Goal: Transaction & Acquisition: Purchase product/service

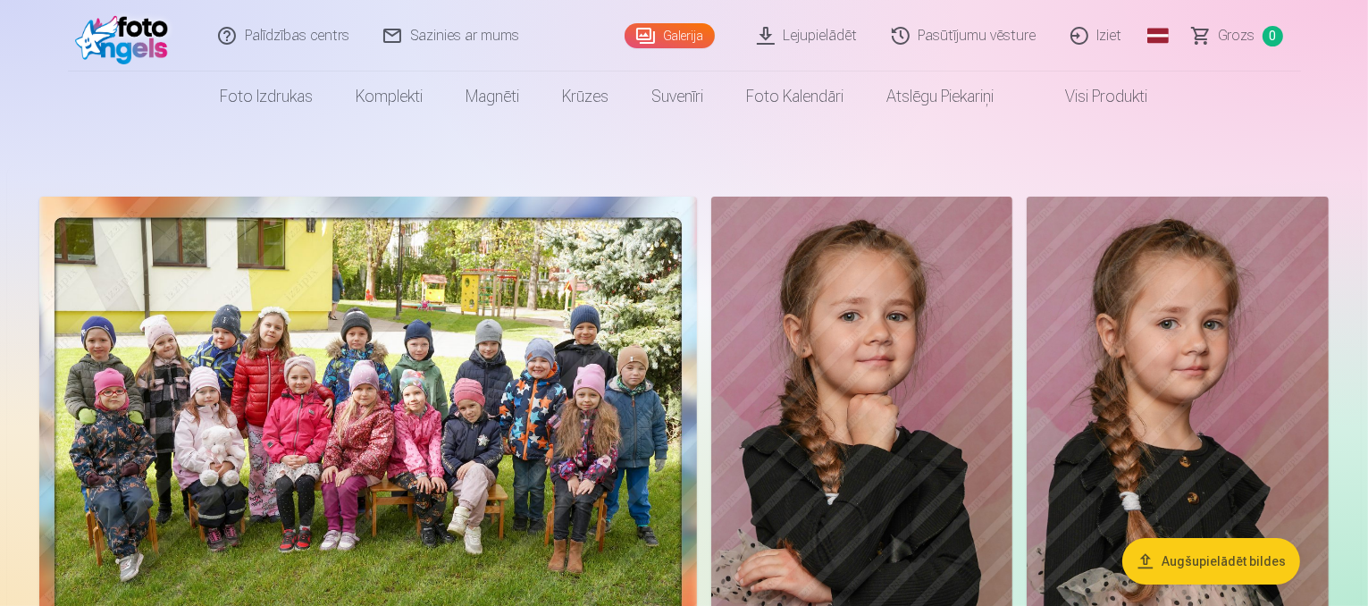
click at [608, 328] on img at bounding box center [368, 423] width 658 height 453
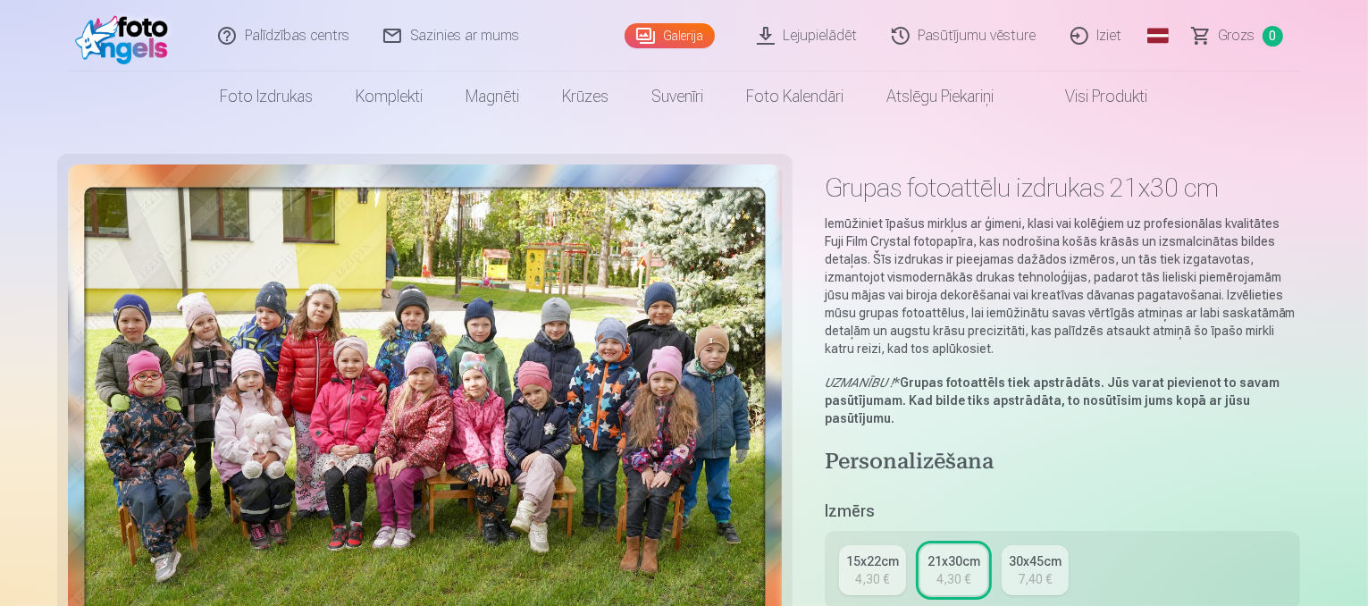
click at [970, 570] on div "4,30 €" at bounding box center [953, 579] width 34 height 18
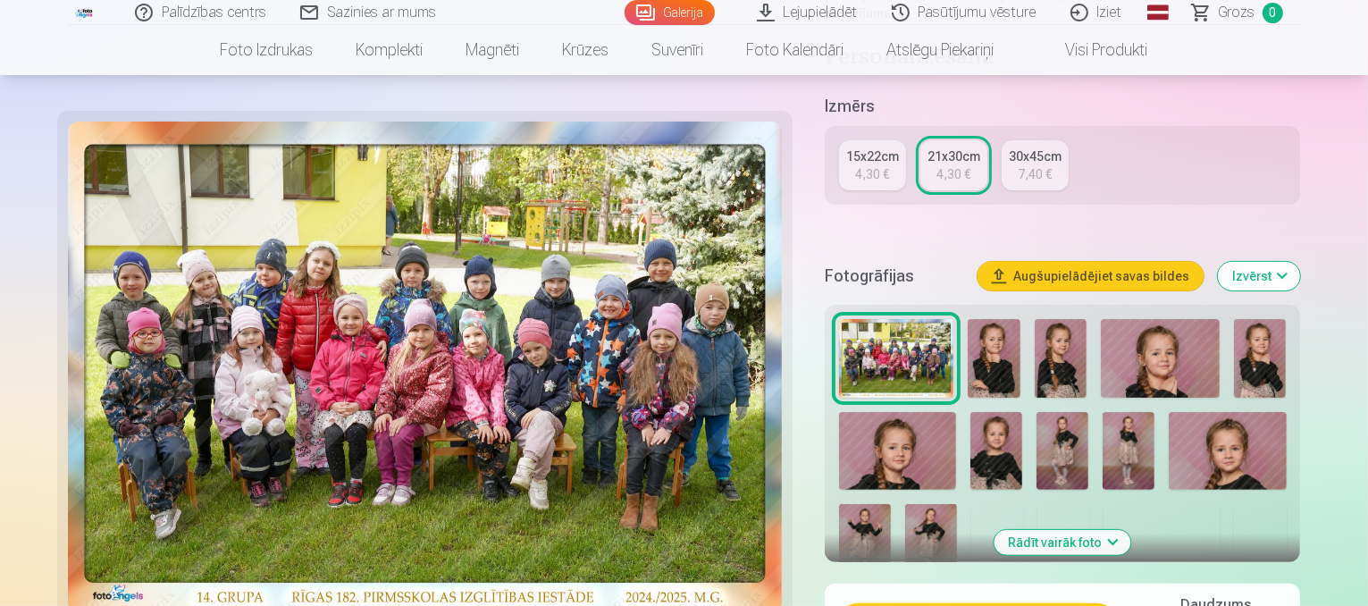
scroll to position [456, 0]
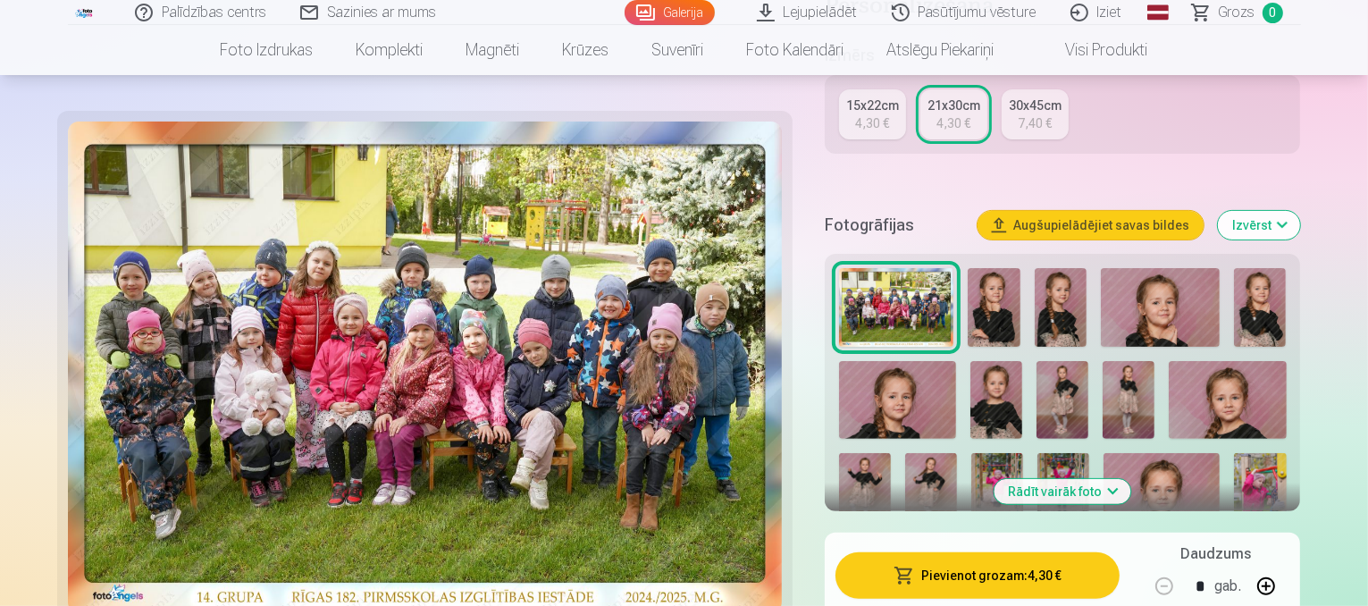
click at [924, 552] on button "Pievienot grozam : 4,30 €" at bounding box center [977, 575] width 285 height 46
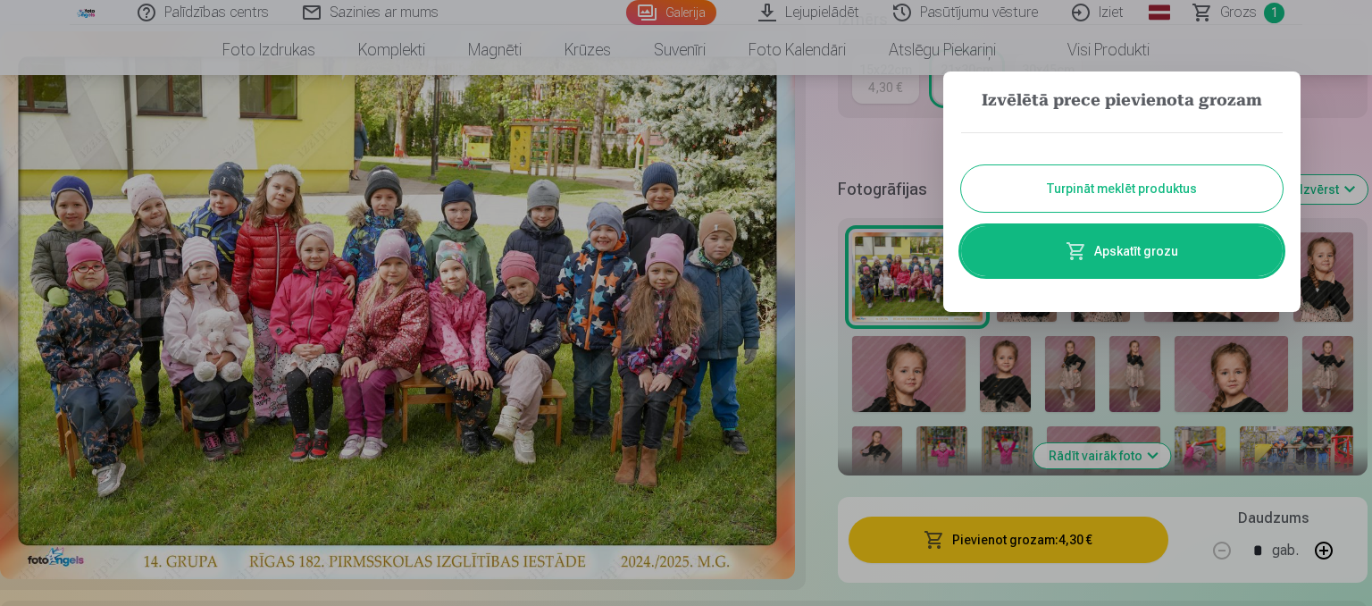
click at [1129, 197] on button "Turpināt meklēt produktus" at bounding box center [1122, 188] width 322 height 46
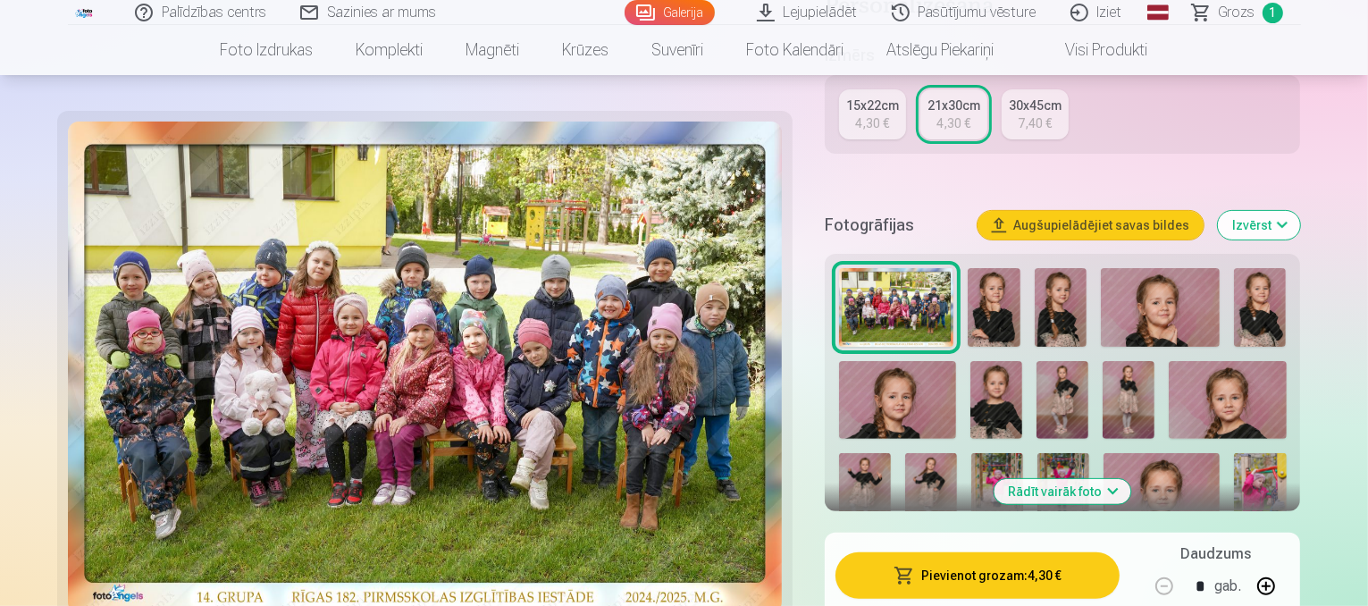
click at [1020, 268] on img at bounding box center [994, 307] width 53 height 79
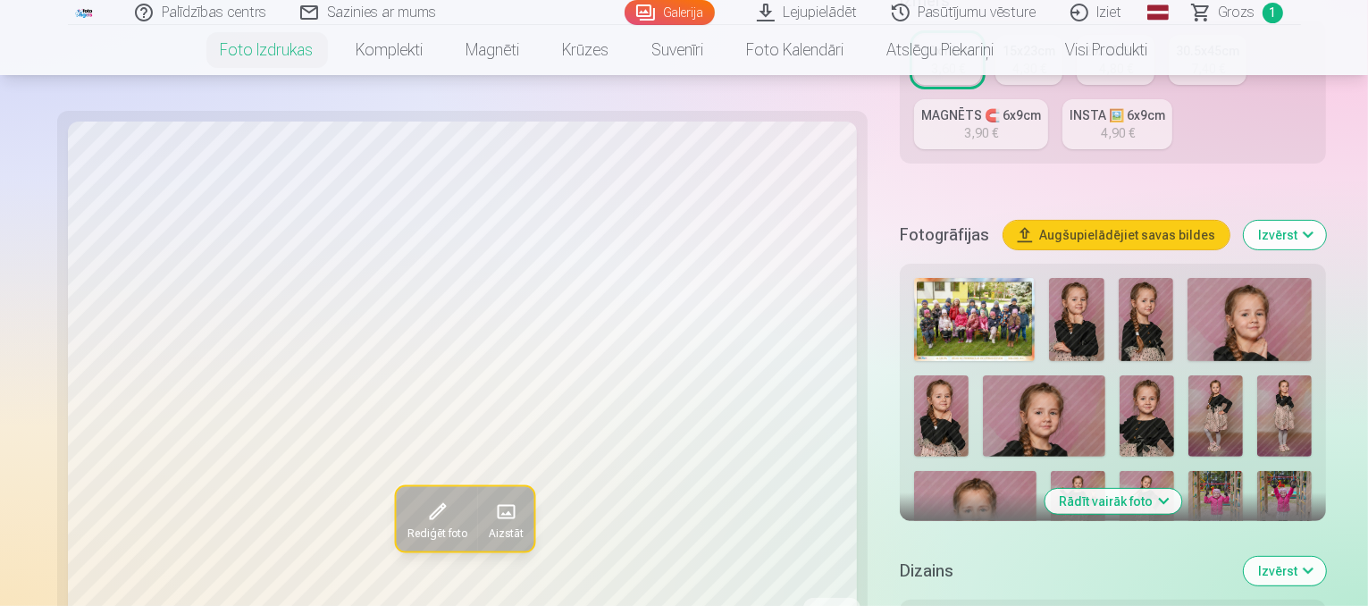
scroll to position [464, 0]
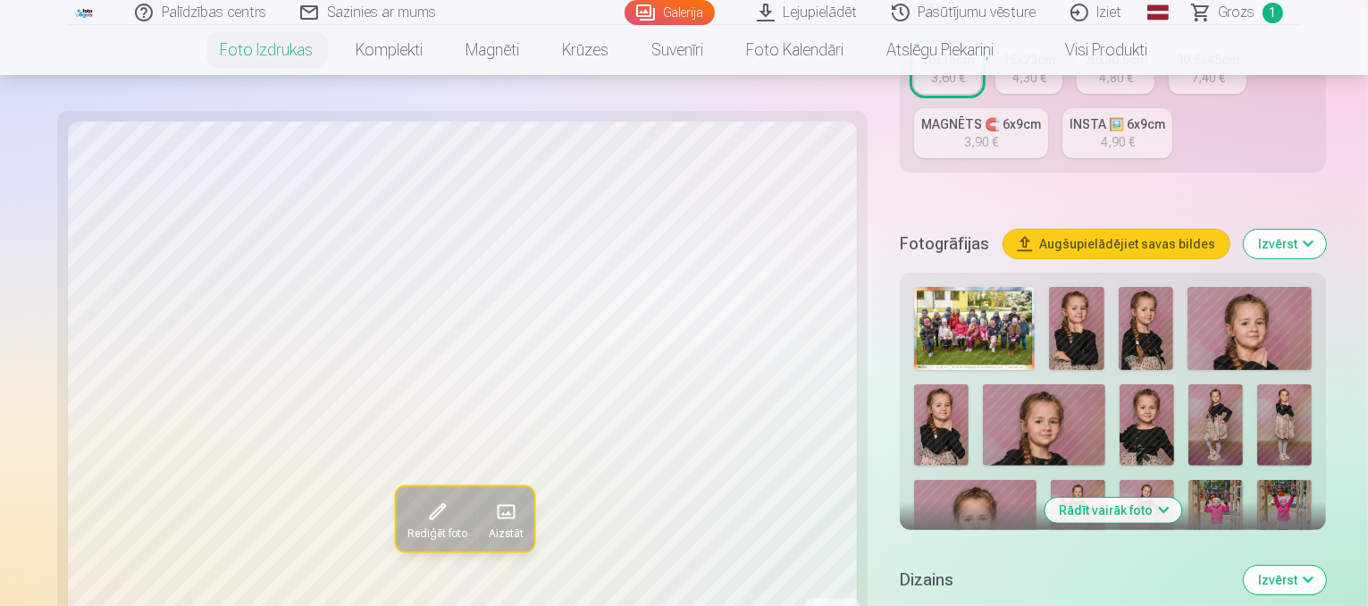
click at [1049, 287] on img at bounding box center [1076, 328] width 55 height 83
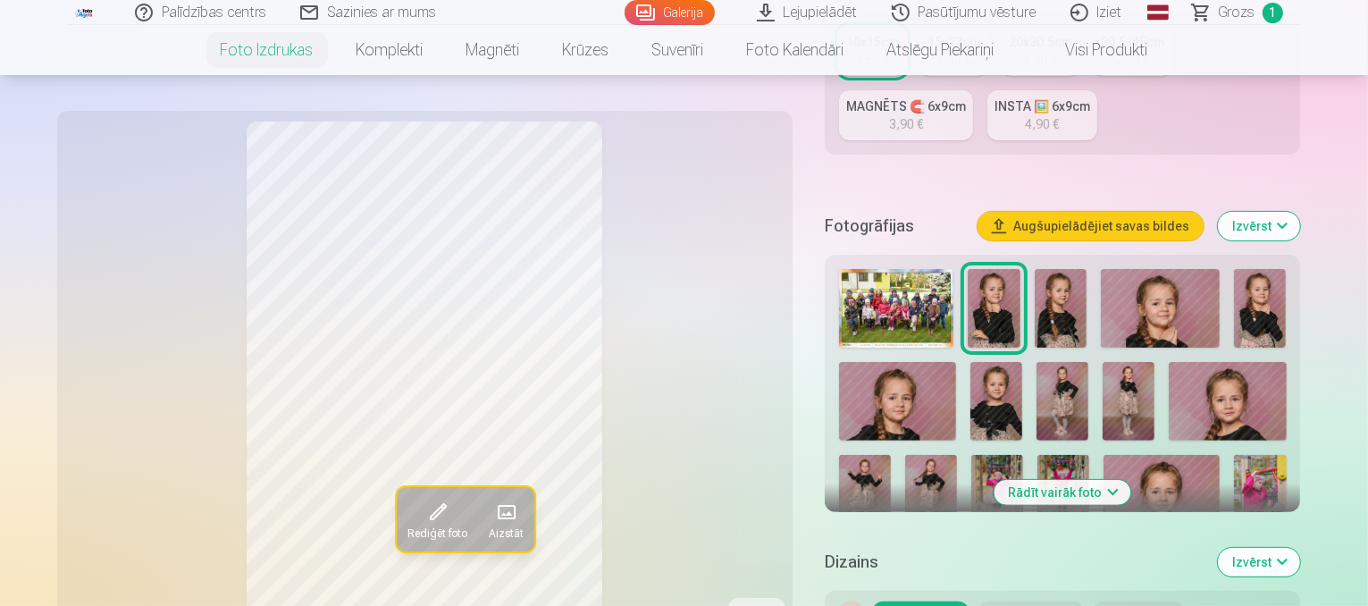
click at [1087, 269] on img at bounding box center [1061, 308] width 53 height 79
click at [1219, 269] on img at bounding box center [1160, 308] width 118 height 79
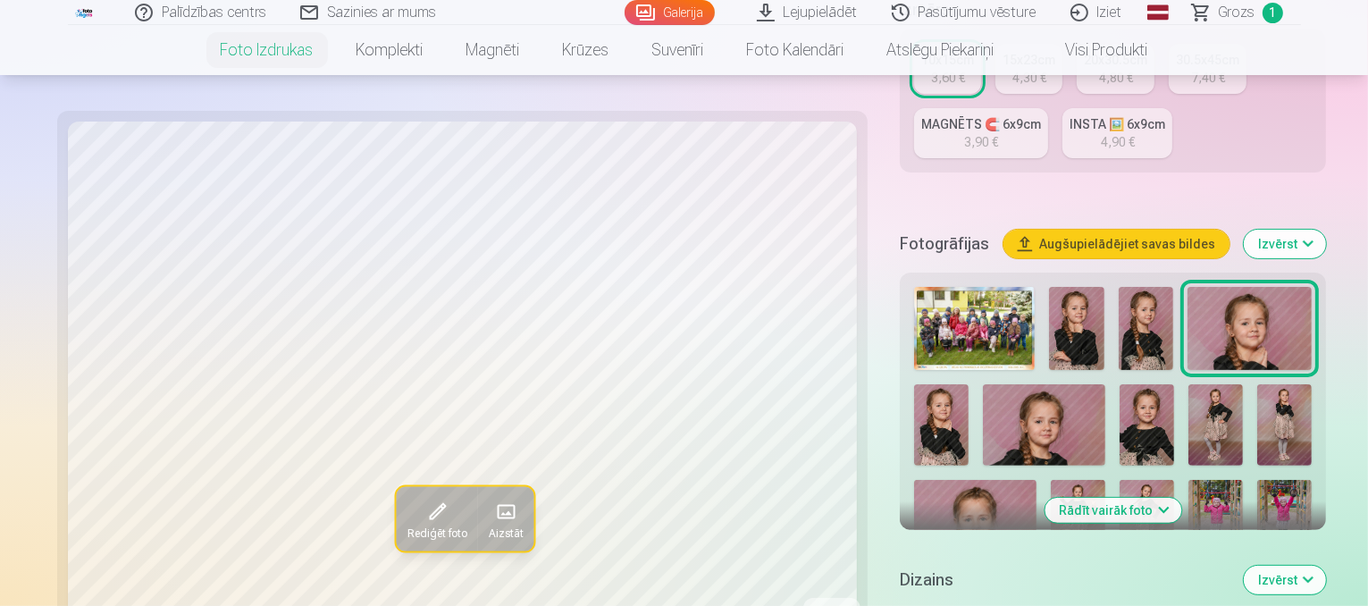
click at [969, 384] on img at bounding box center [941, 424] width 55 height 81
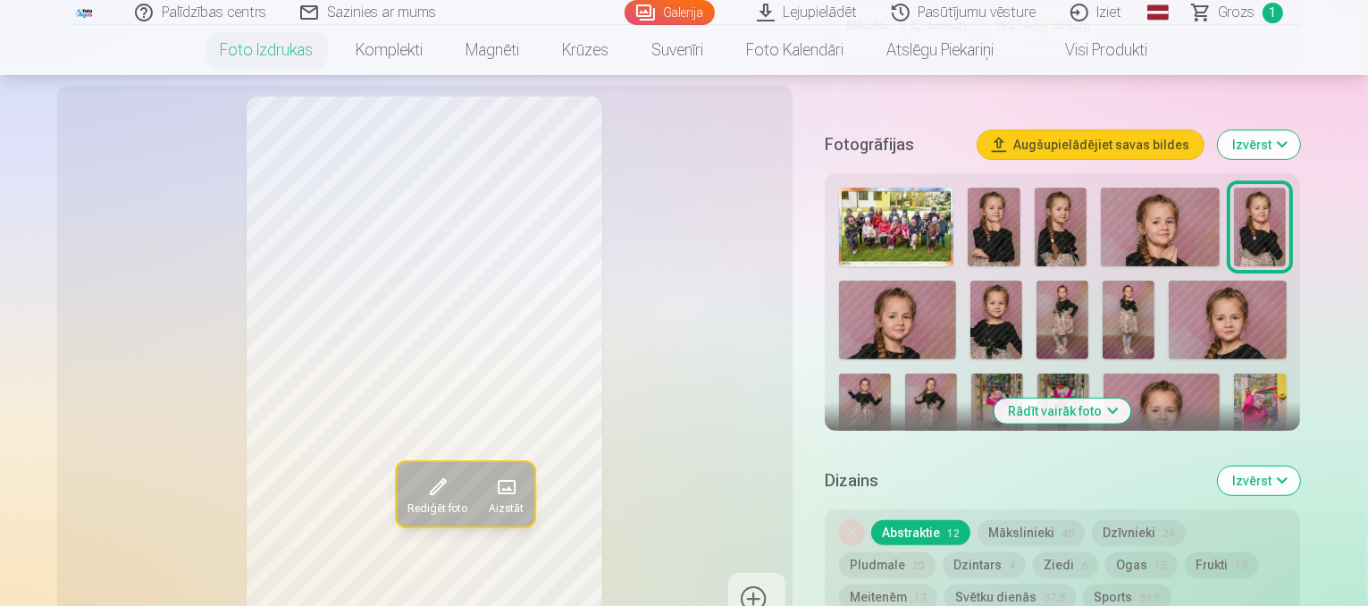
scroll to position [628, 0]
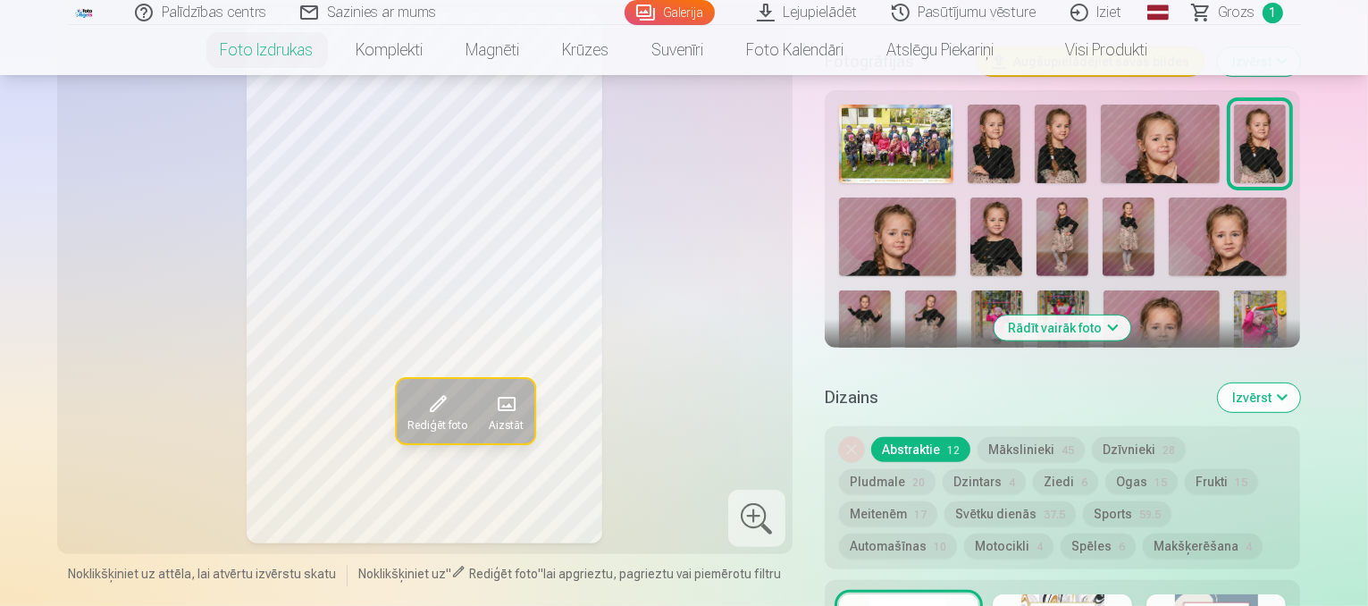
click at [901, 197] on img at bounding box center [897, 236] width 117 height 78
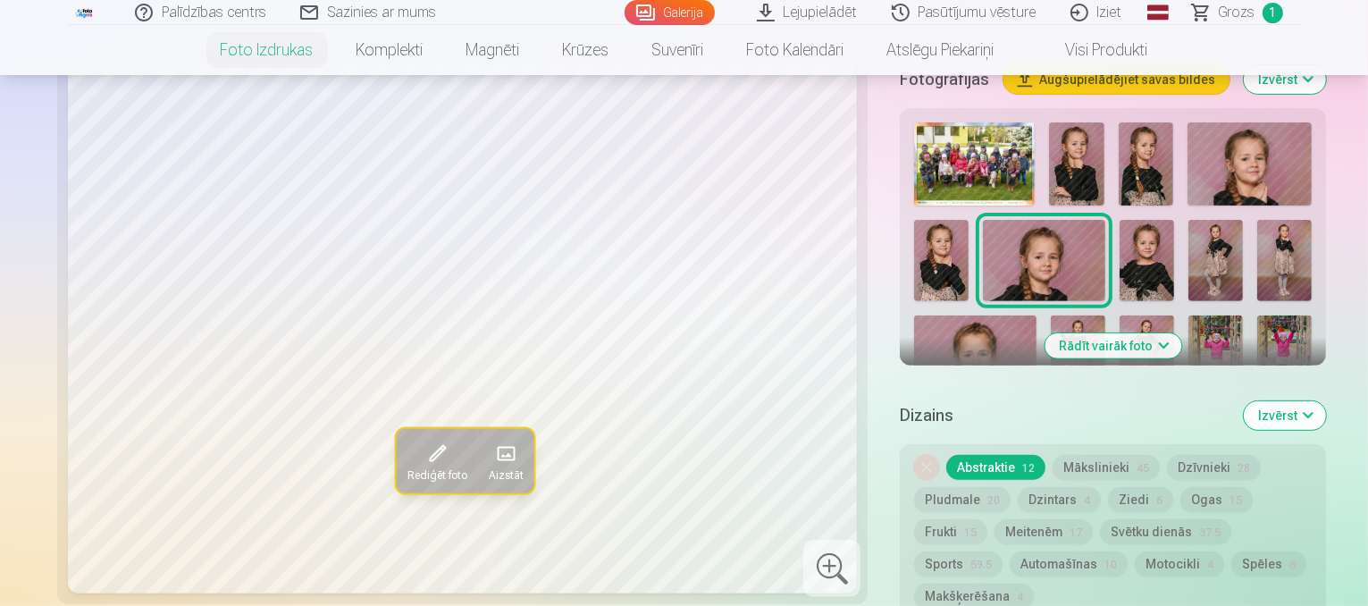
click at [1120, 220] on img at bounding box center [1147, 260] width 55 height 81
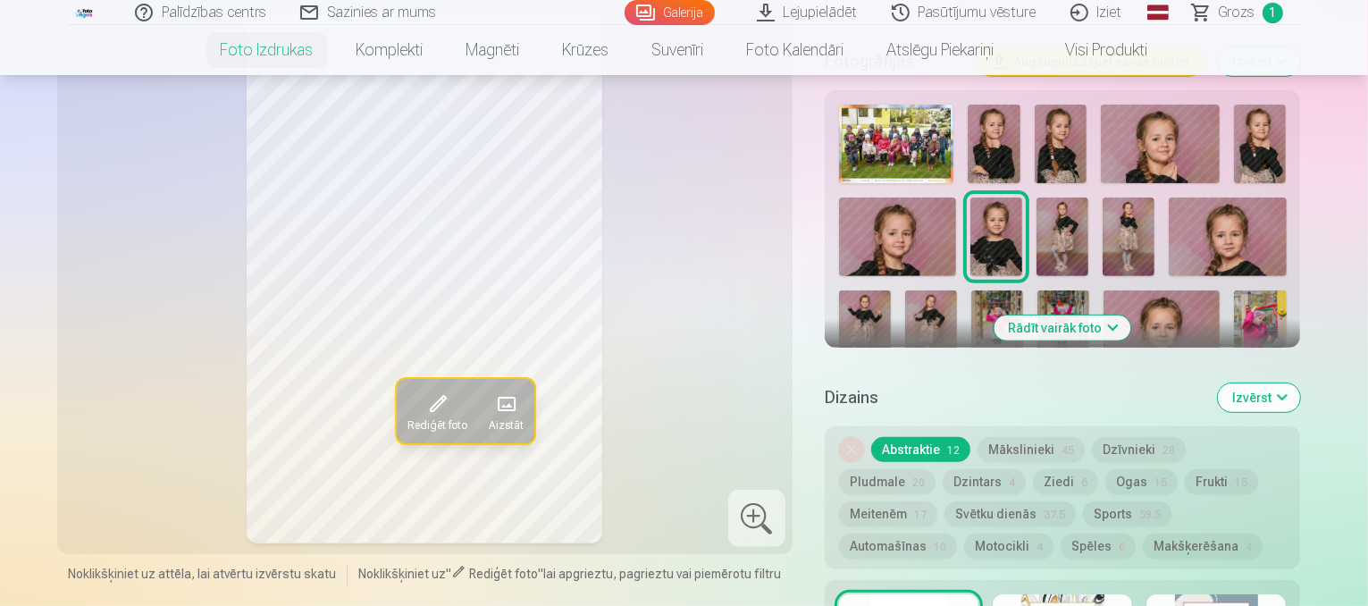
click at [1080, 197] on img at bounding box center [1063, 236] width 52 height 78
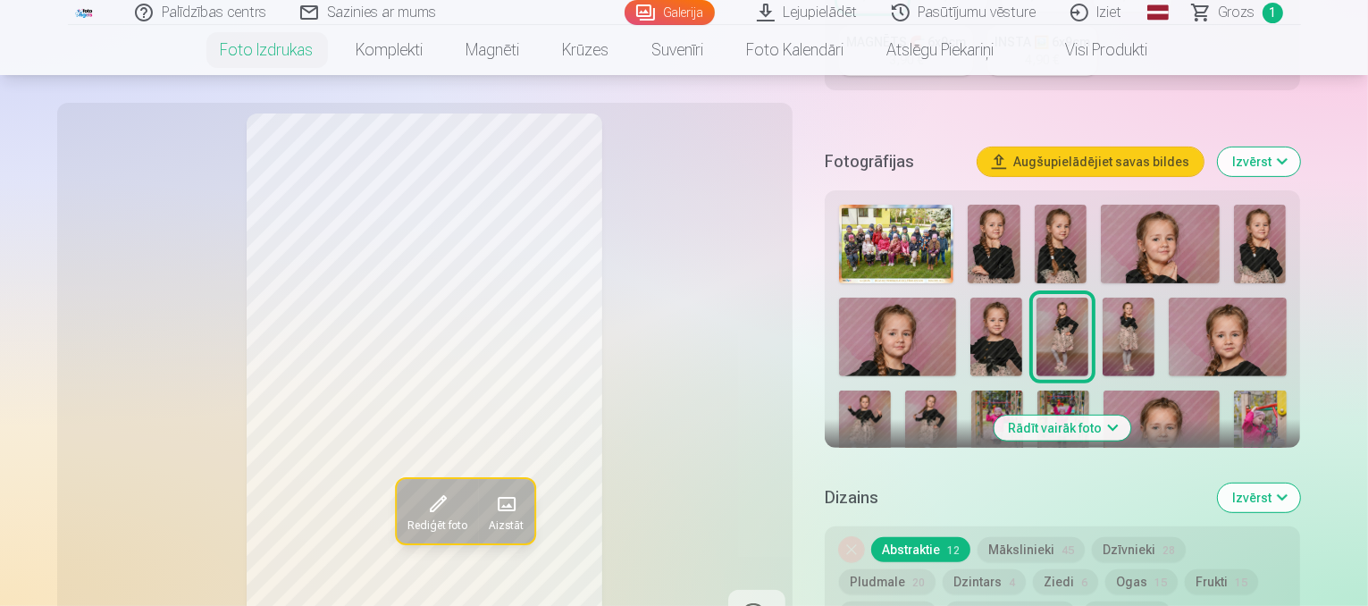
scroll to position [518, 0]
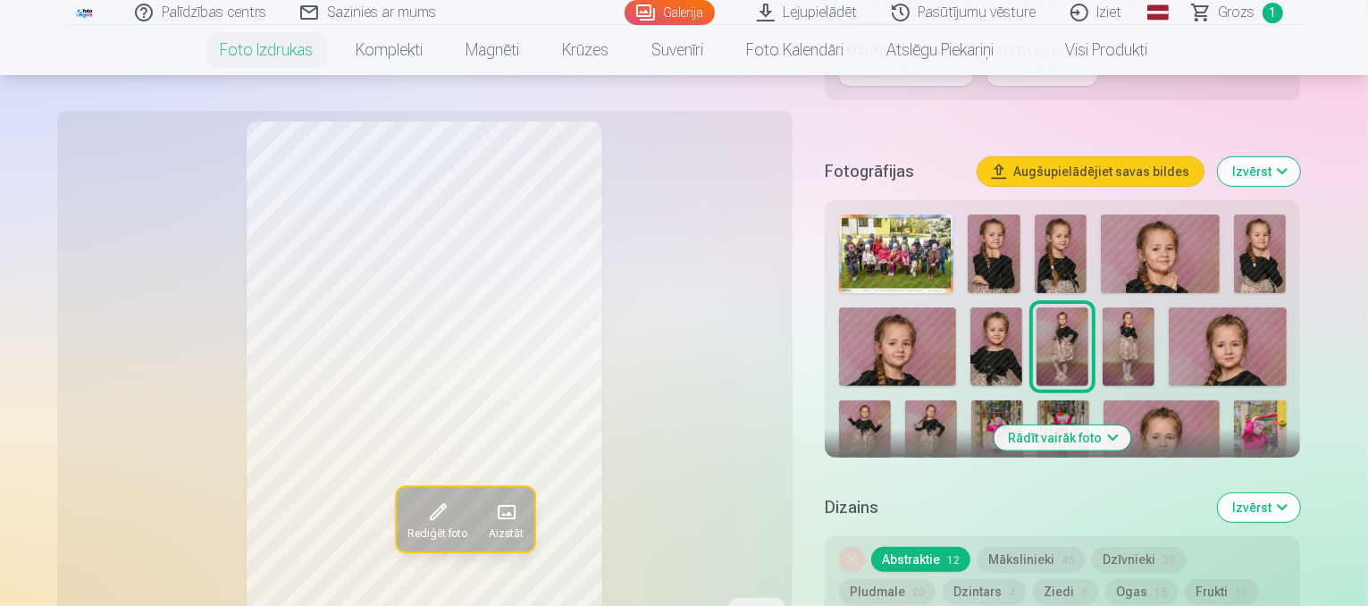
click at [1136, 307] on img at bounding box center [1129, 346] width 52 height 78
click at [1261, 308] on img at bounding box center [1227, 346] width 117 height 78
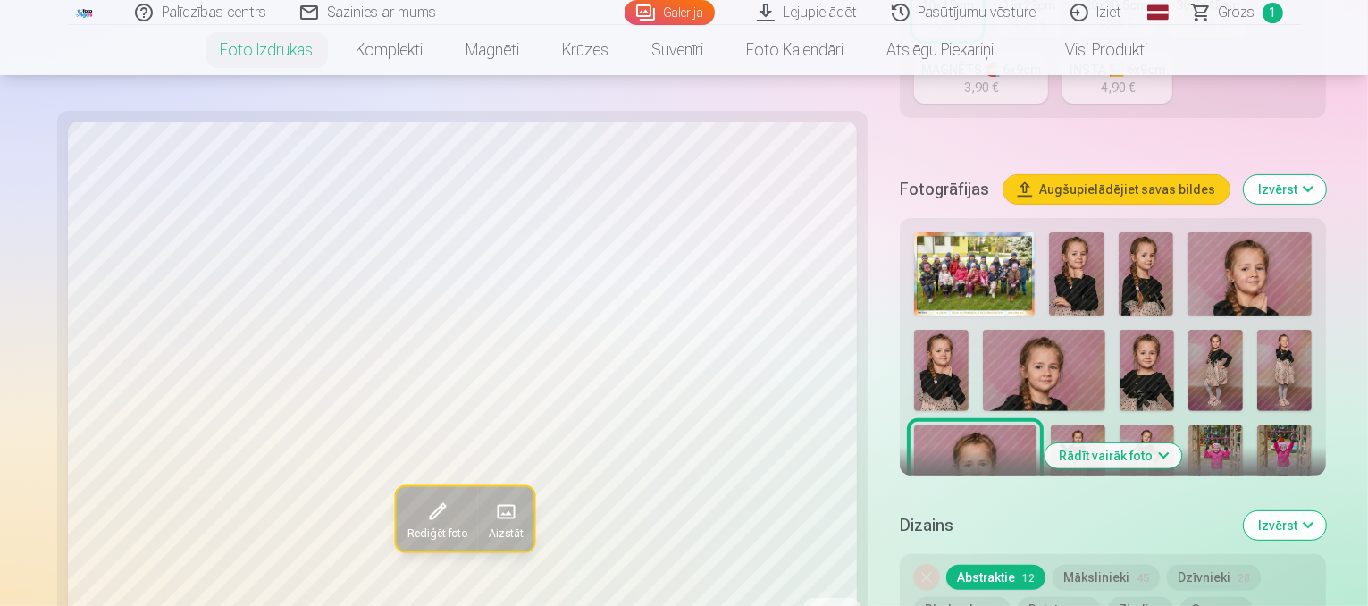
click at [1105, 425] on img at bounding box center [1078, 465] width 55 height 81
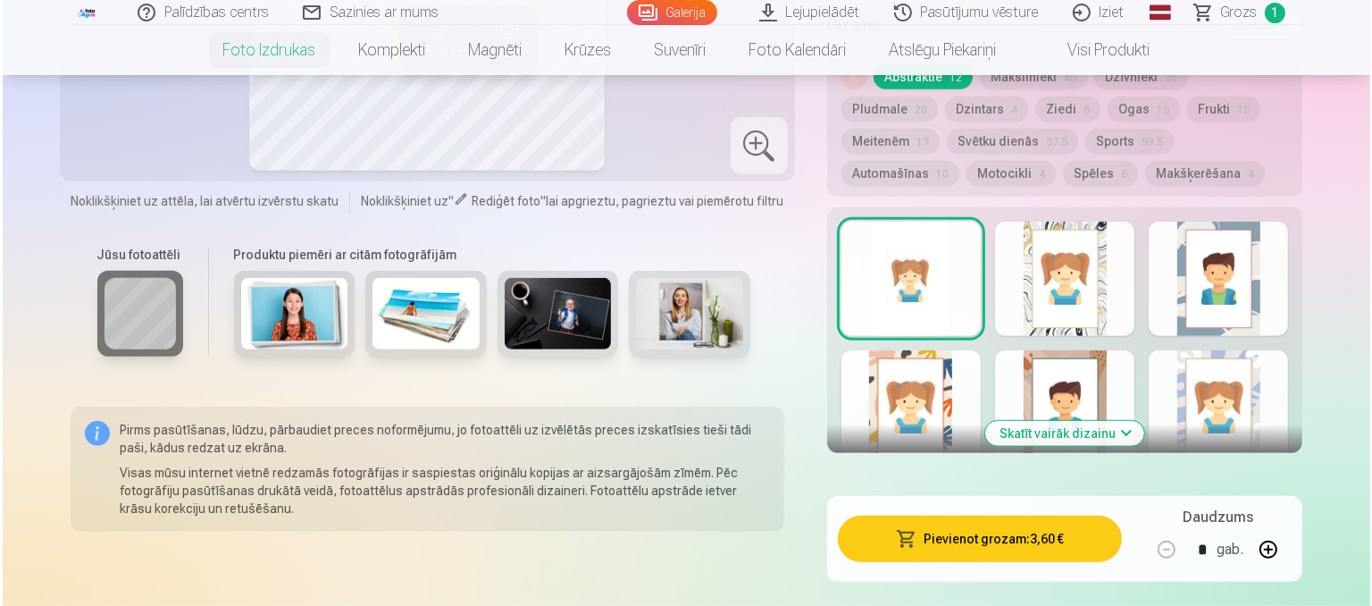
scroll to position [919, 0]
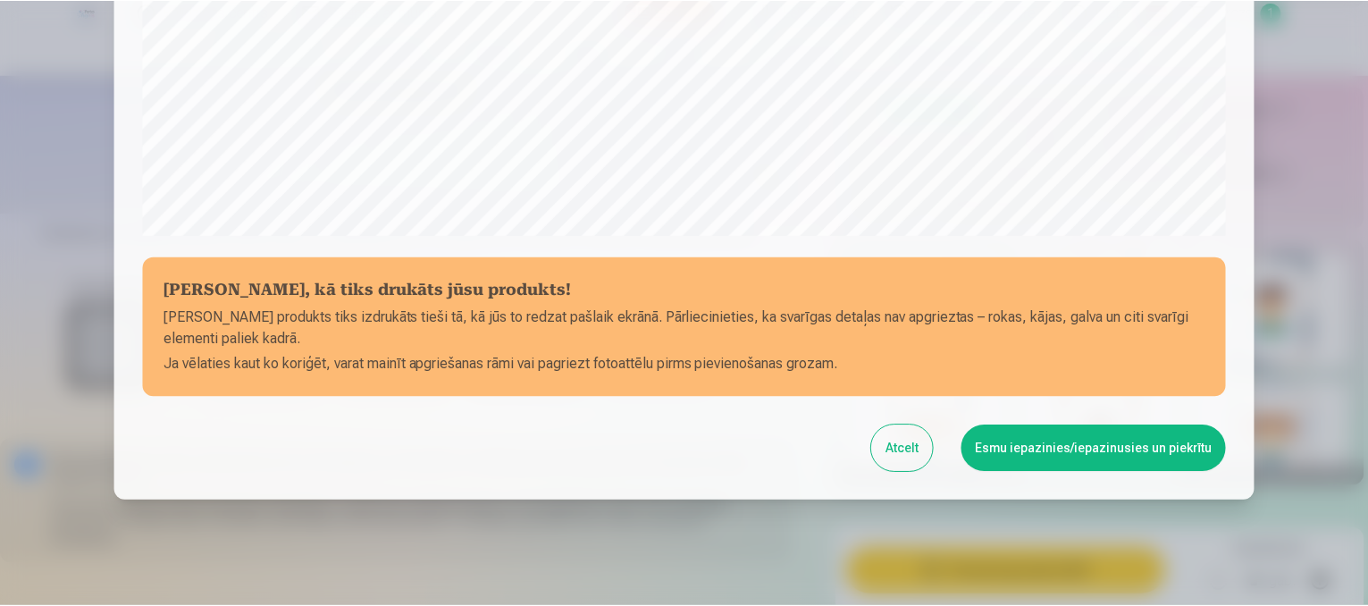
scroll to position [645, 0]
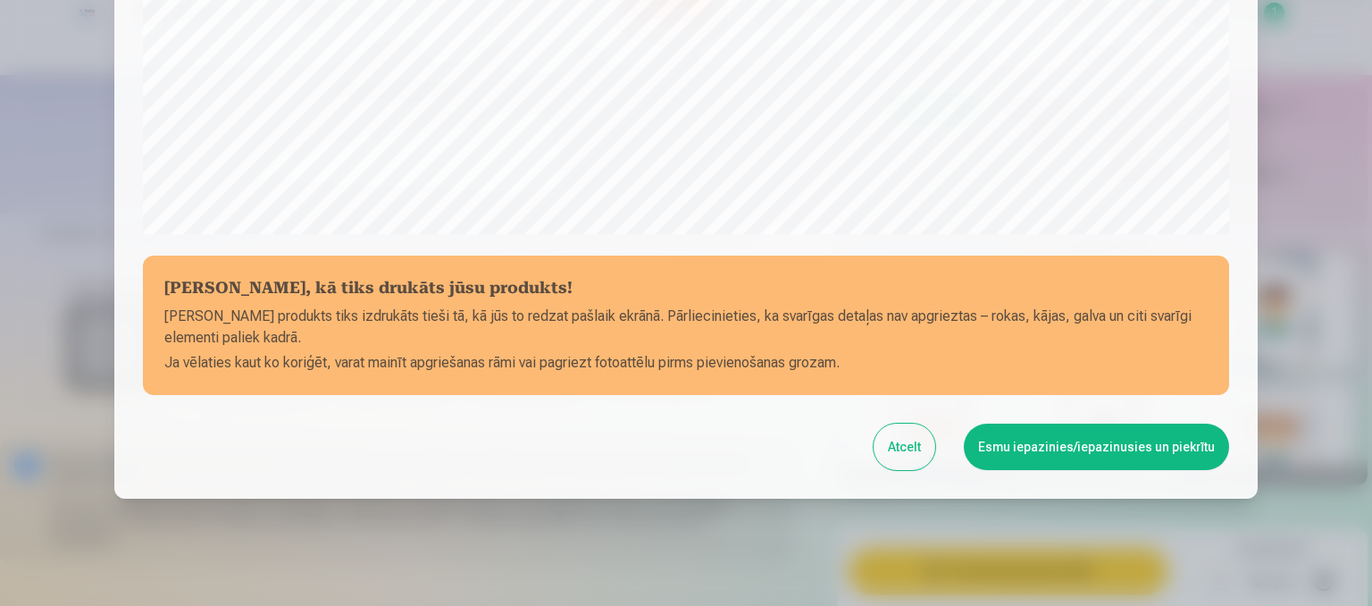
click at [1154, 457] on button "Esmu iepazinies/iepazinusies un piekrītu" at bounding box center [1096, 447] width 265 height 46
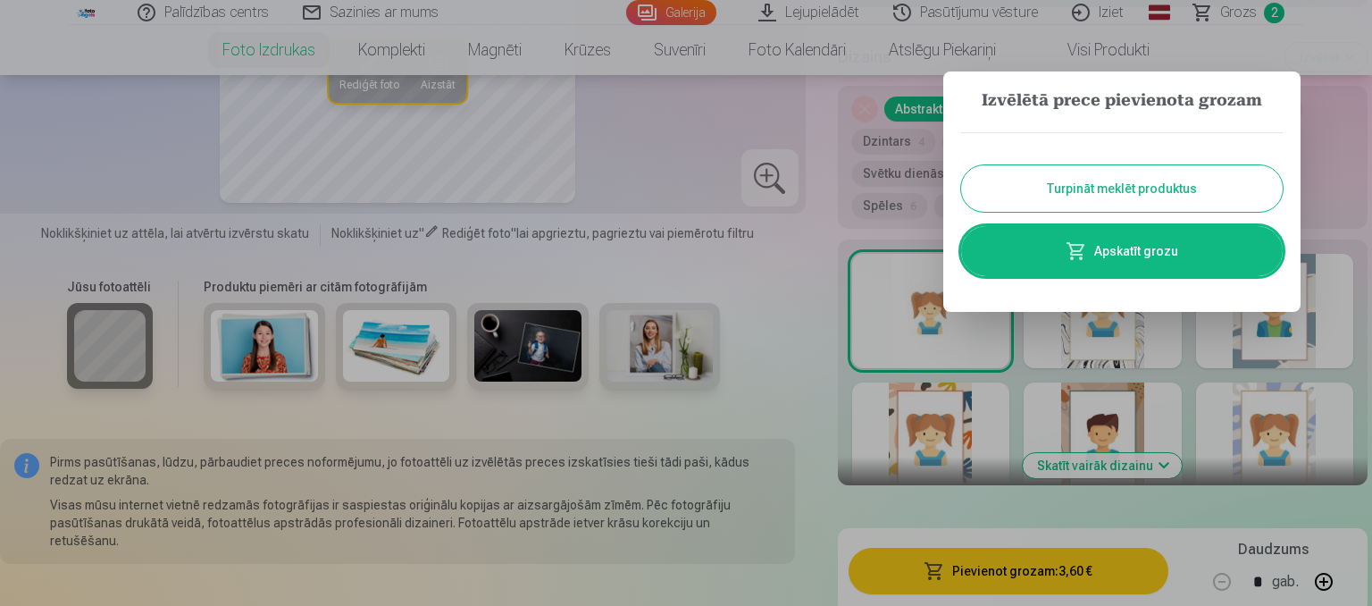
click at [1177, 176] on button "Turpināt meklēt produktus" at bounding box center [1122, 188] width 322 height 46
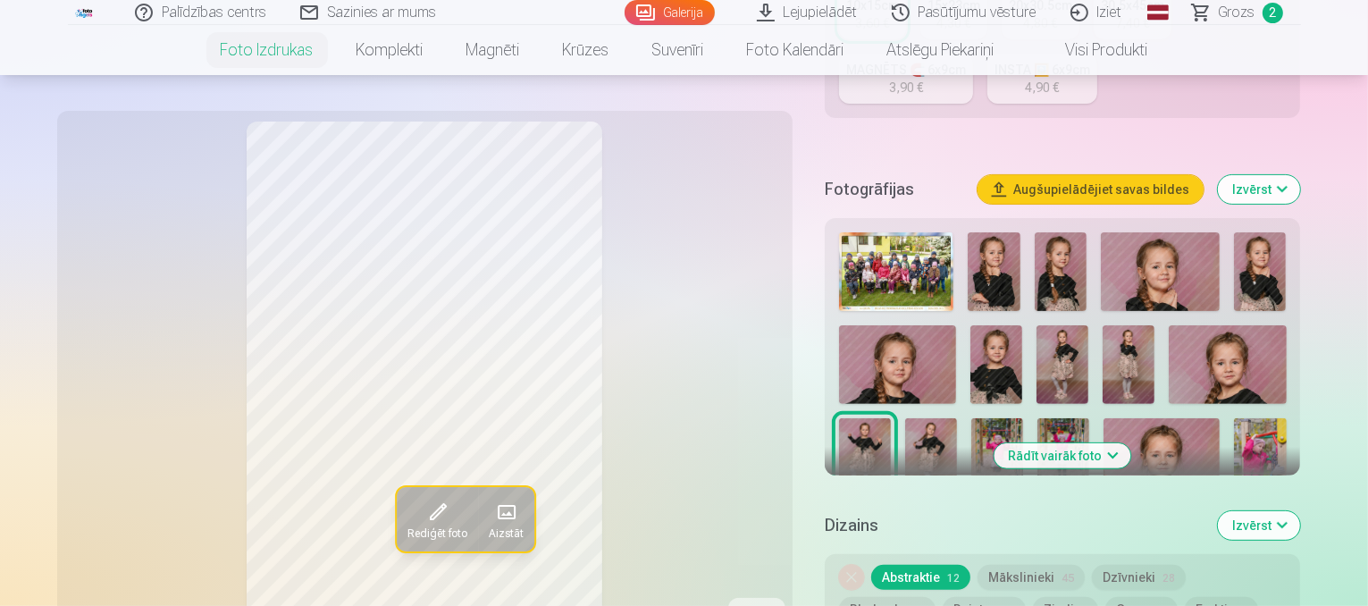
scroll to position [472, 0]
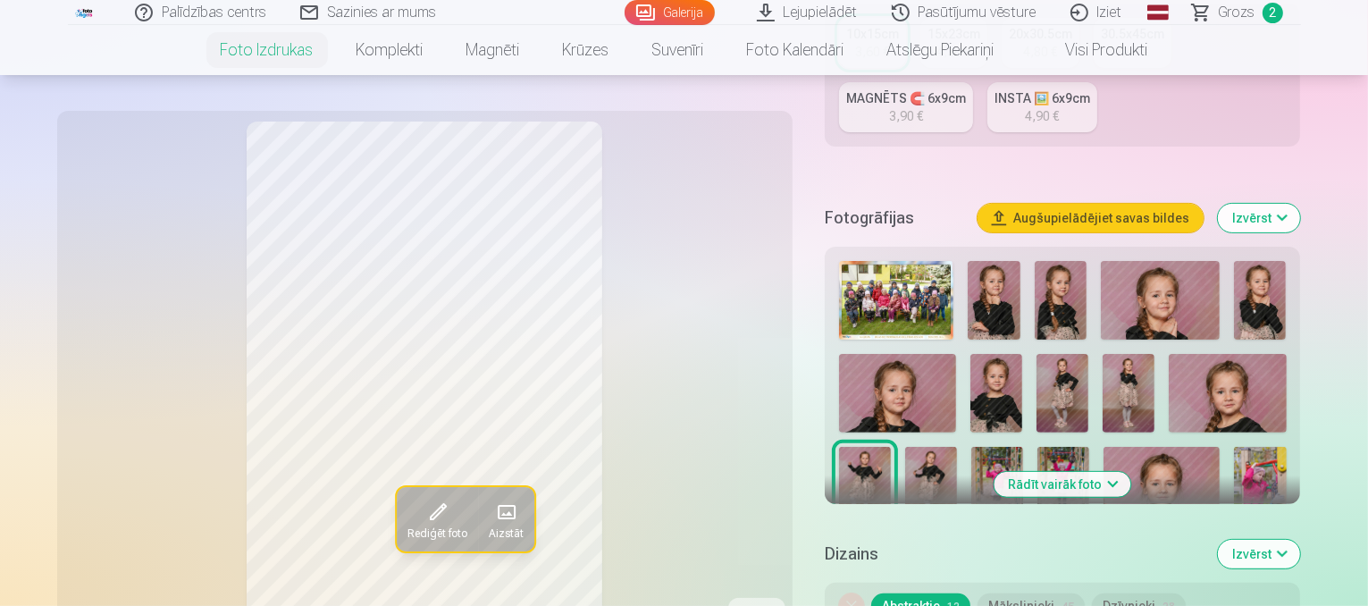
click at [1131, 472] on button "Rādīt vairāk foto" at bounding box center [1063, 484] width 137 height 25
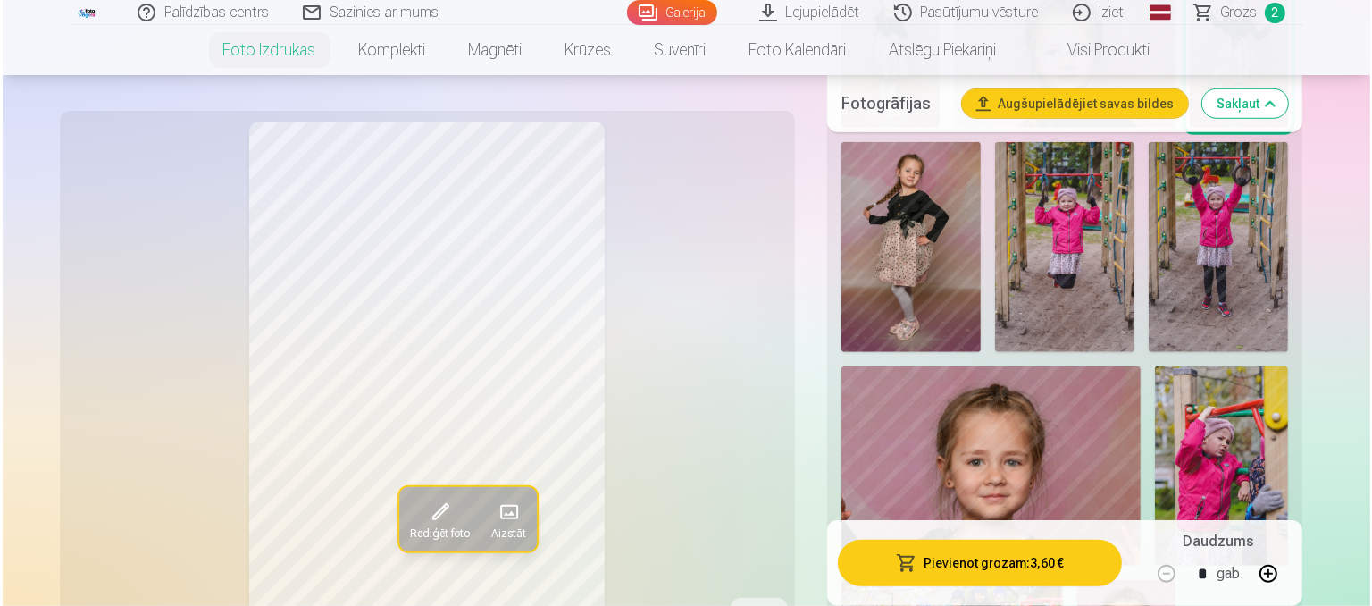
scroll to position [1330, 0]
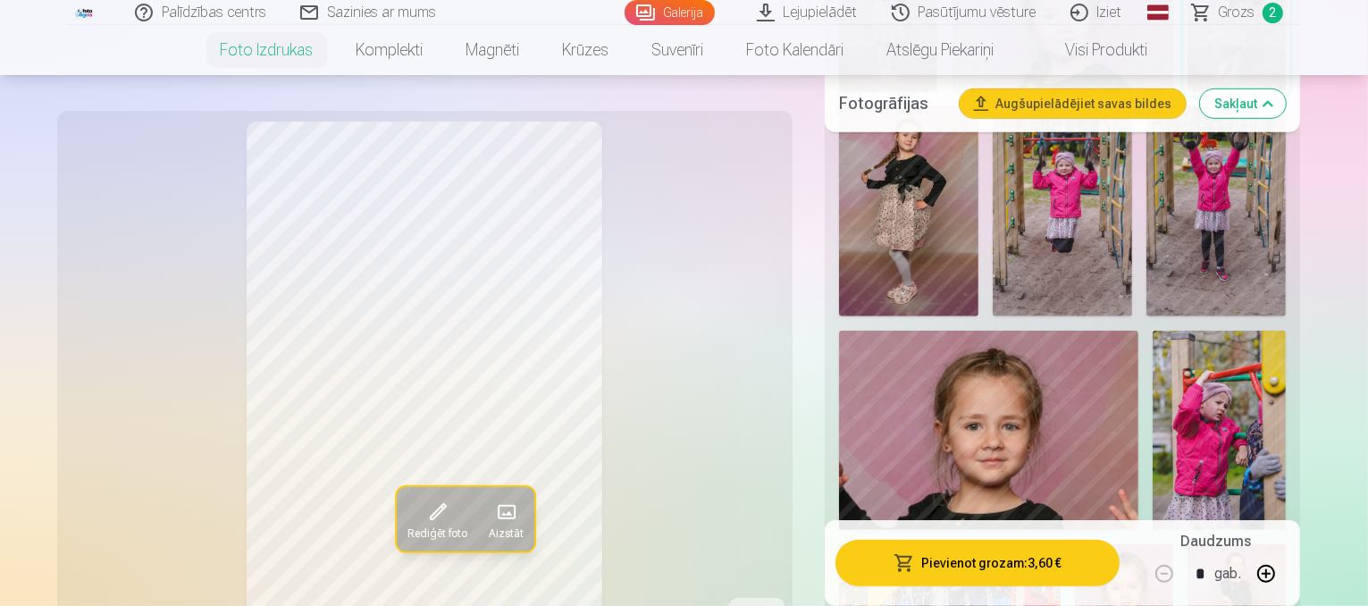
click at [1028, 563] on button "Pievienot grozam : 3,60 €" at bounding box center [977, 563] width 285 height 46
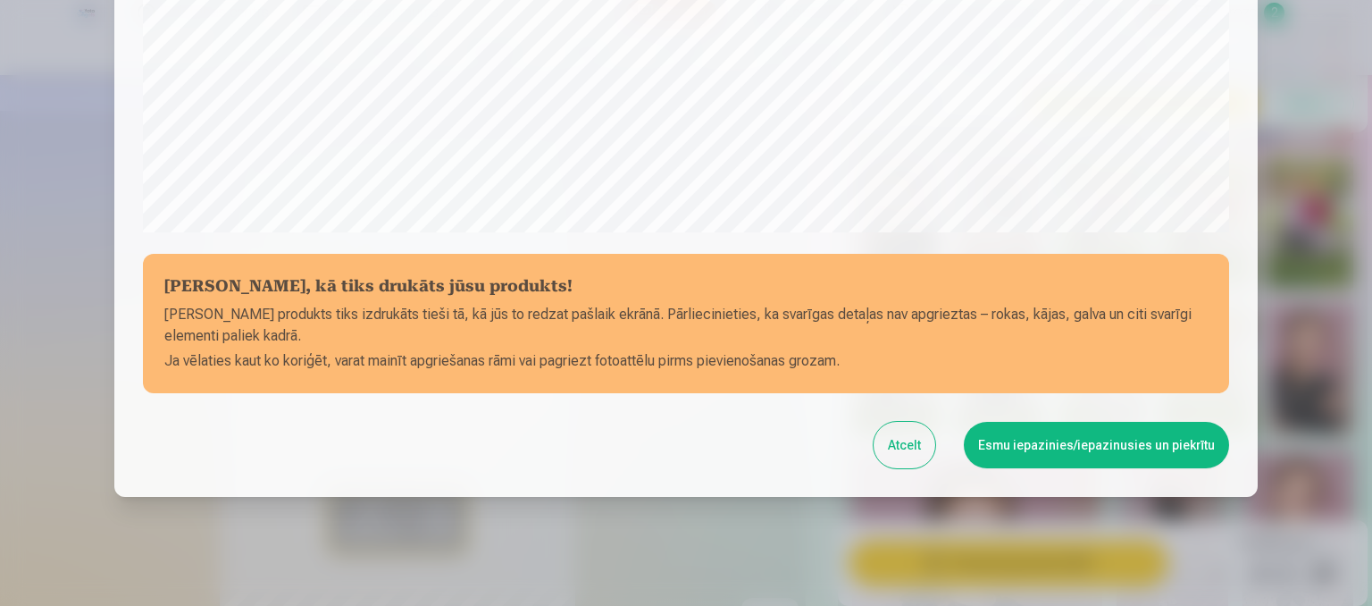
scroll to position [681, 0]
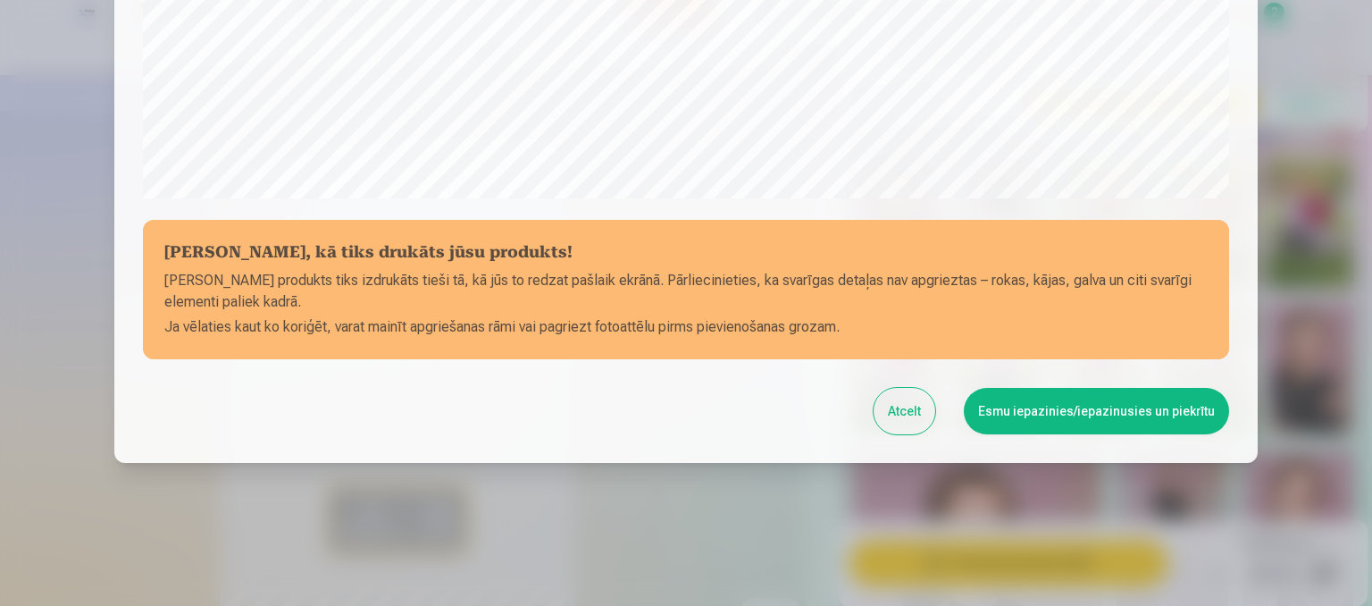
click at [1077, 419] on button "Esmu iepazinies/iepazinusies un piekrītu" at bounding box center [1096, 411] width 265 height 46
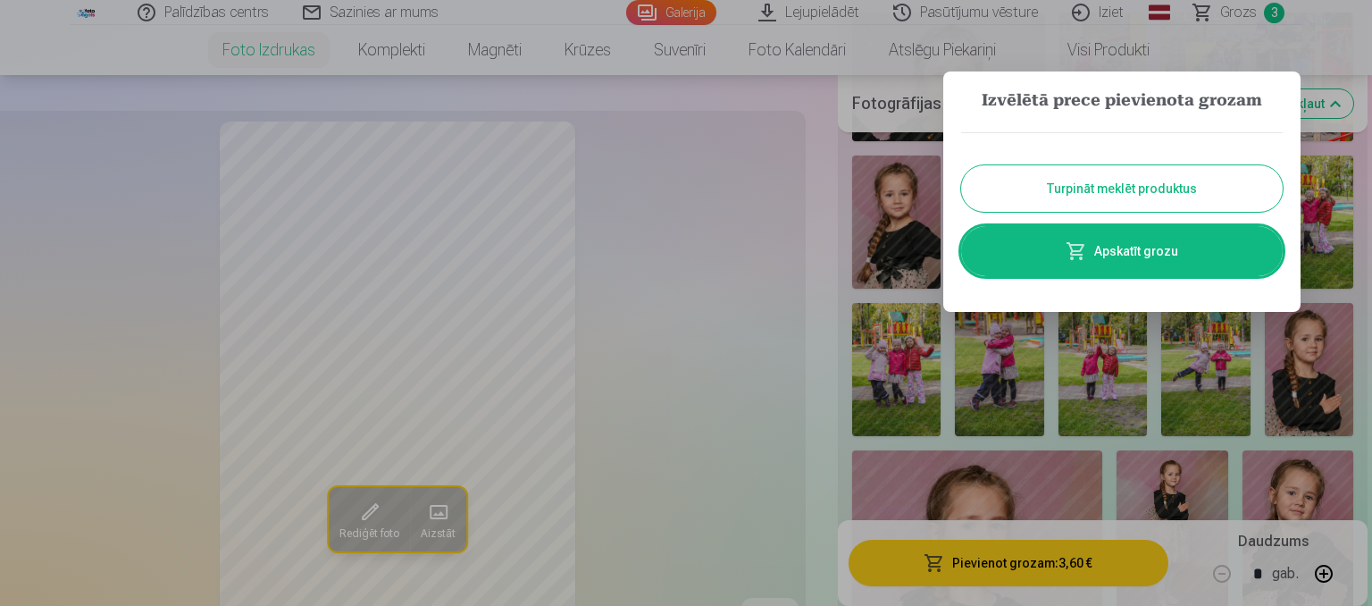
click at [1140, 190] on button "Turpināt meklēt produktus" at bounding box center [1122, 188] width 322 height 46
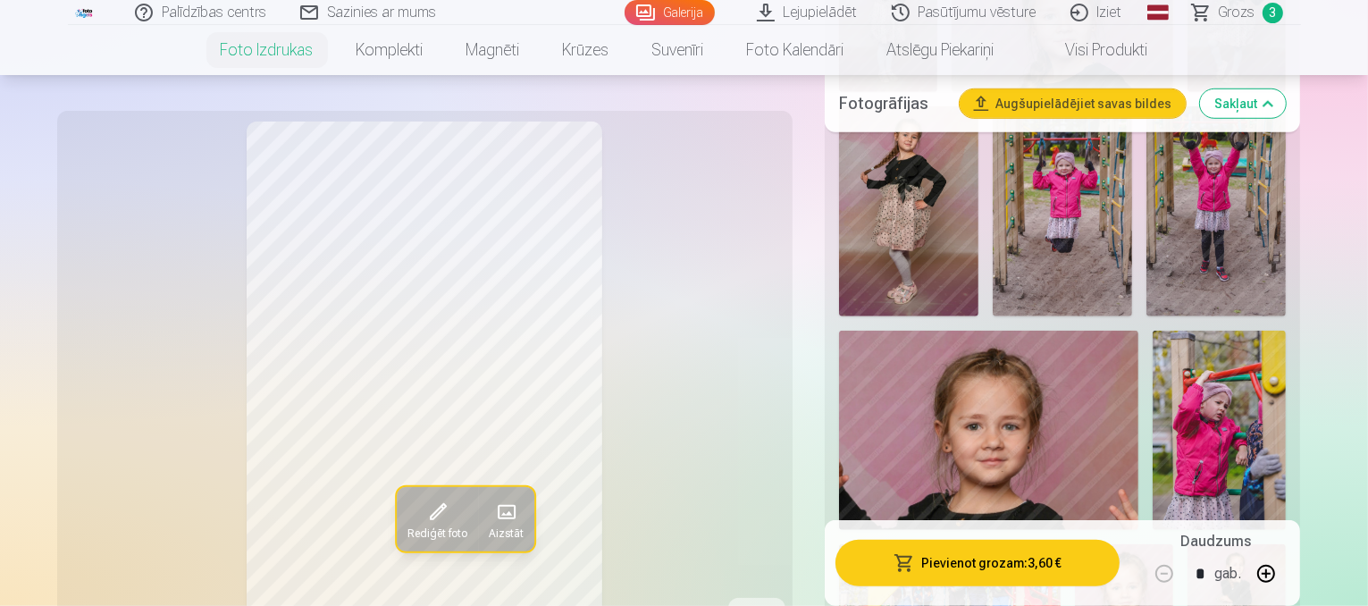
click at [1025, 566] on button "Pievienot grozam : 3,60 €" at bounding box center [977, 563] width 285 height 46
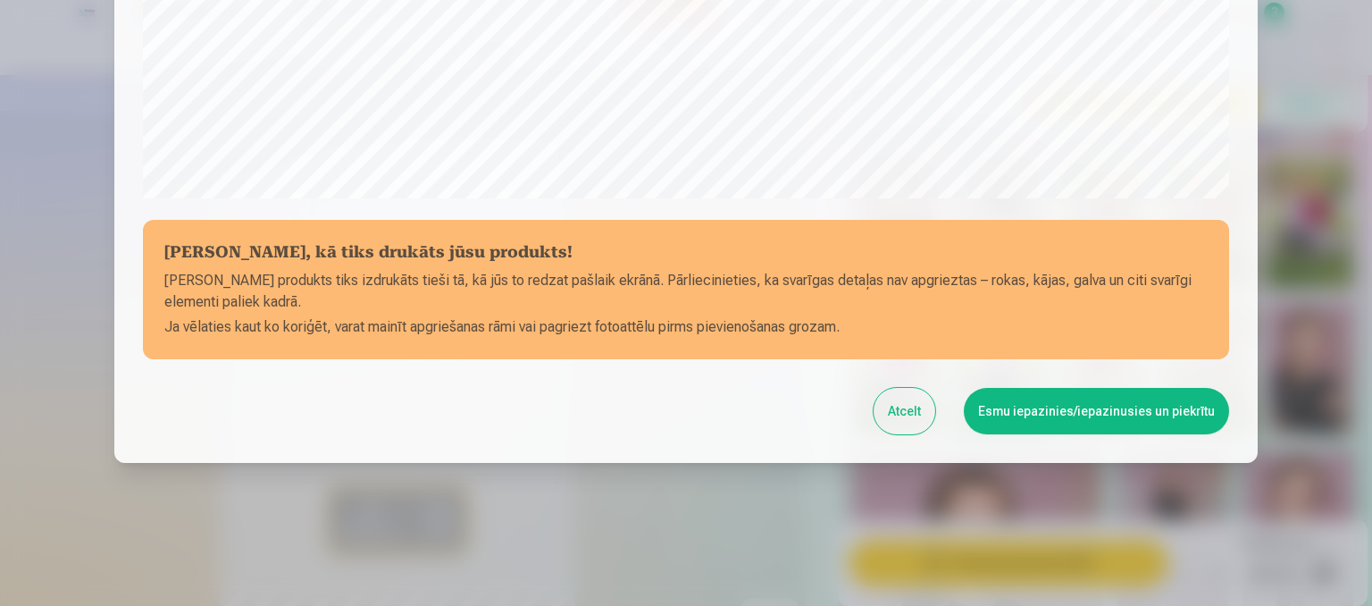
click at [1094, 405] on button "Esmu iepazinies/iepazinusies un piekrītu" at bounding box center [1096, 411] width 265 height 46
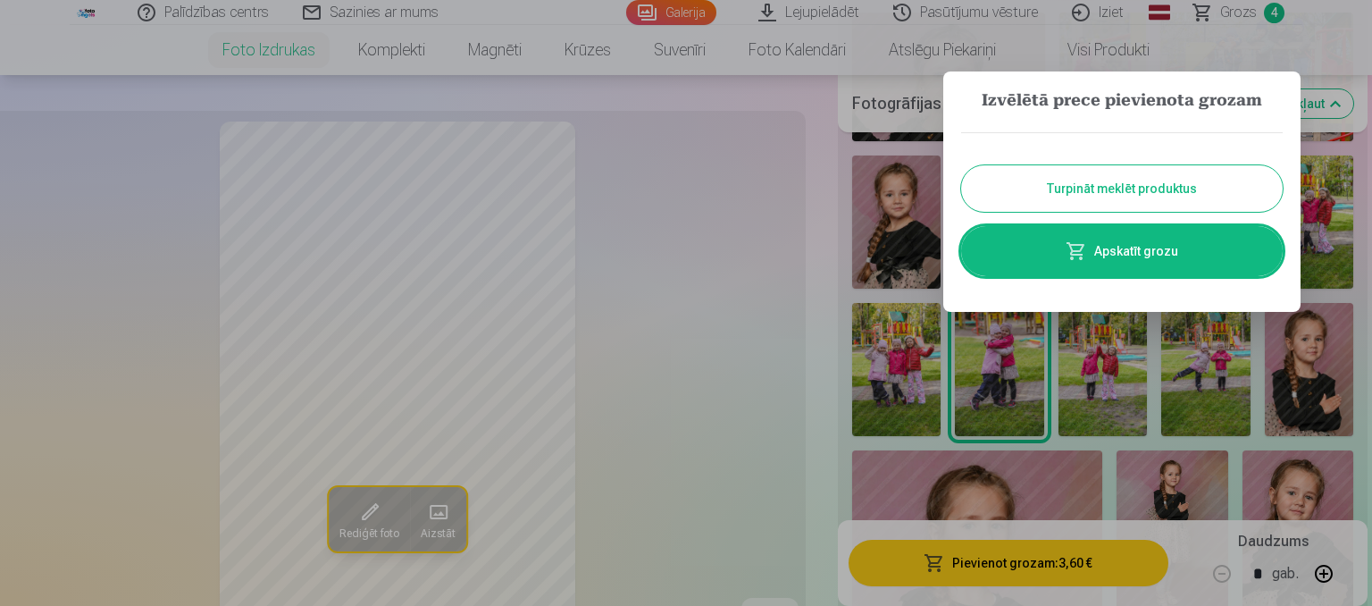
click at [1161, 177] on button "Turpināt meklēt produktus" at bounding box center [1122, 188] width 322 height 46
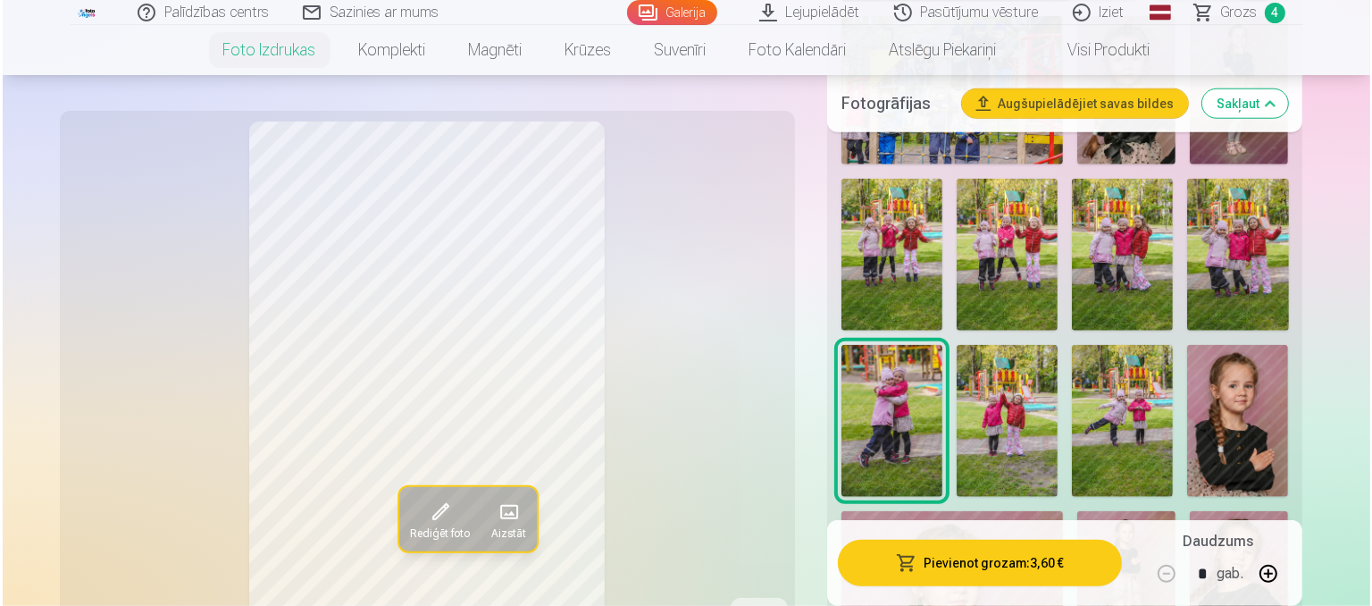
scroll to position [1869, 0]
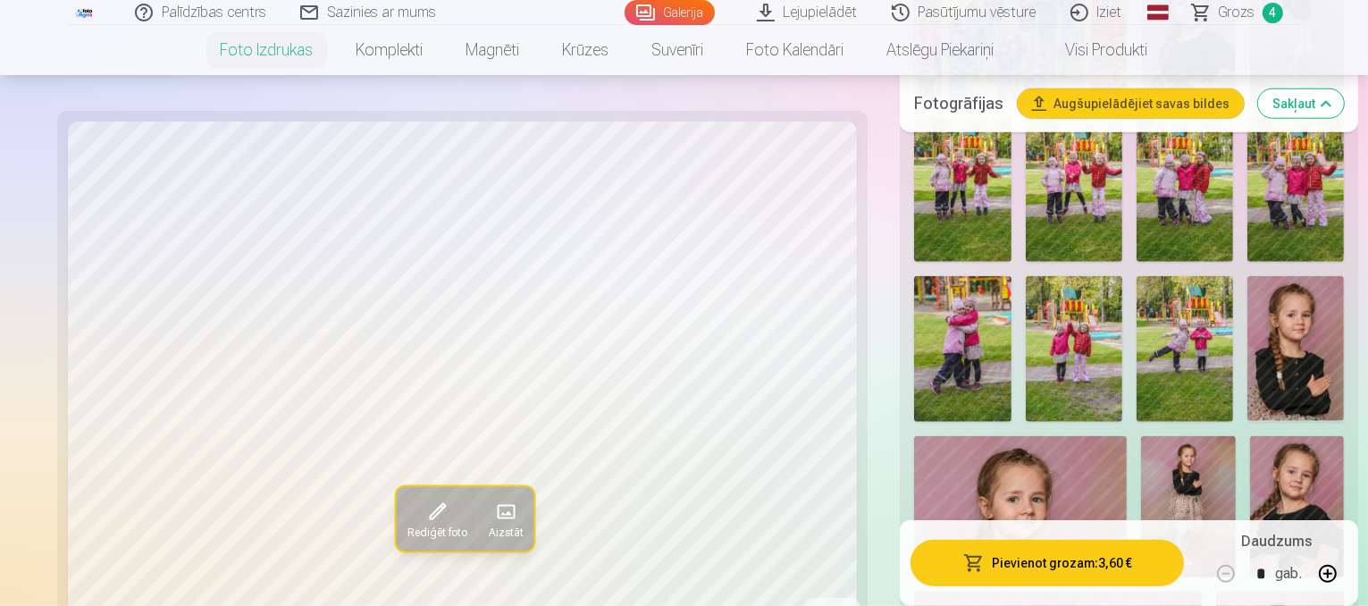
click at [1041, 559] on button "Pievienot grozam : 3,60 €" at bounding box center [1047, 563] width 273 height 46
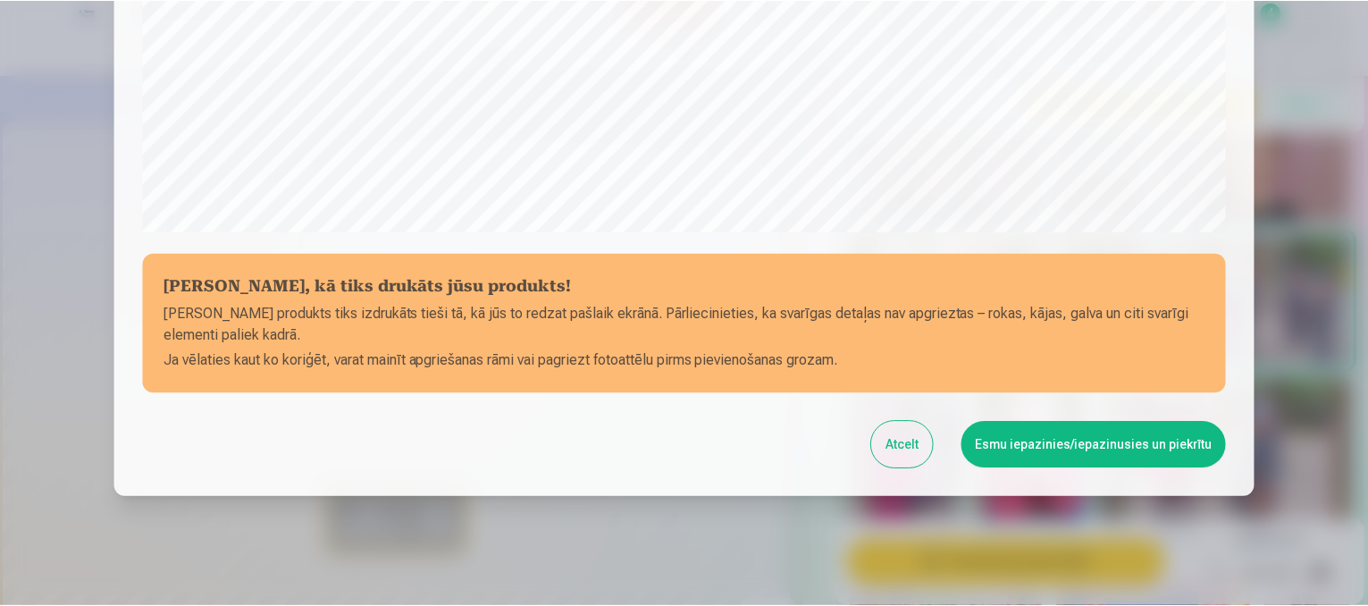
scroll to position [681, 0]
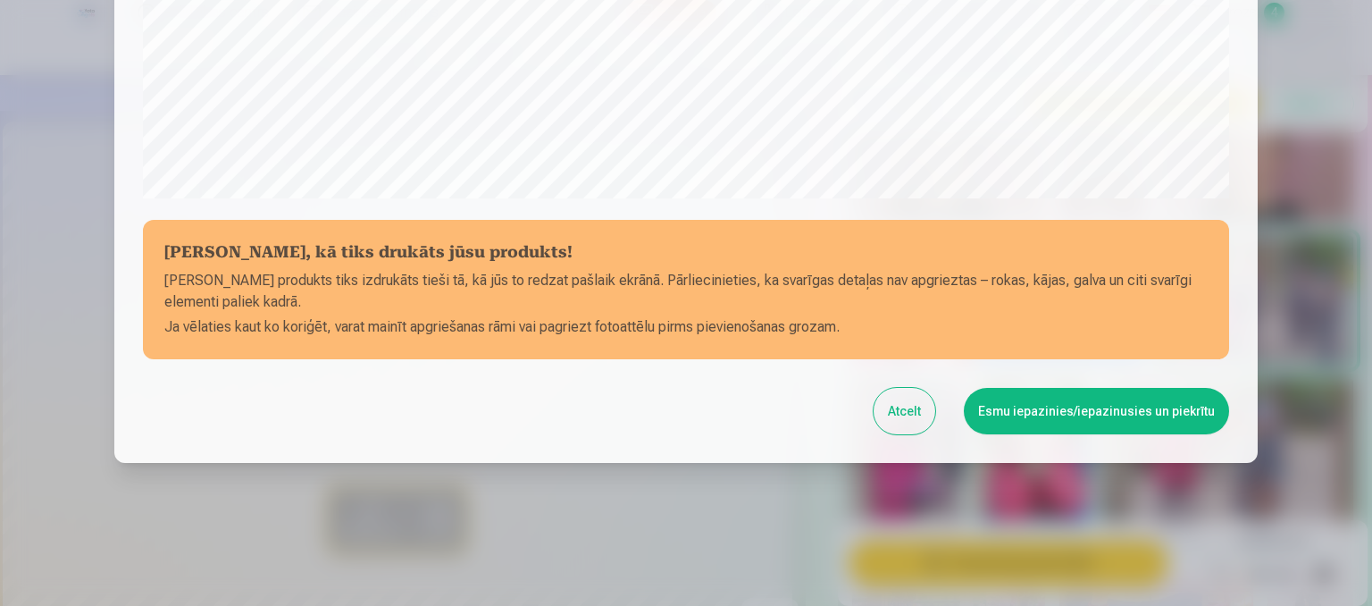
click at [1088, 400] on button "Esmu iepazinies/iepazinusies un piekrītu" at bounding box center [1096, 411] width 265 height 46
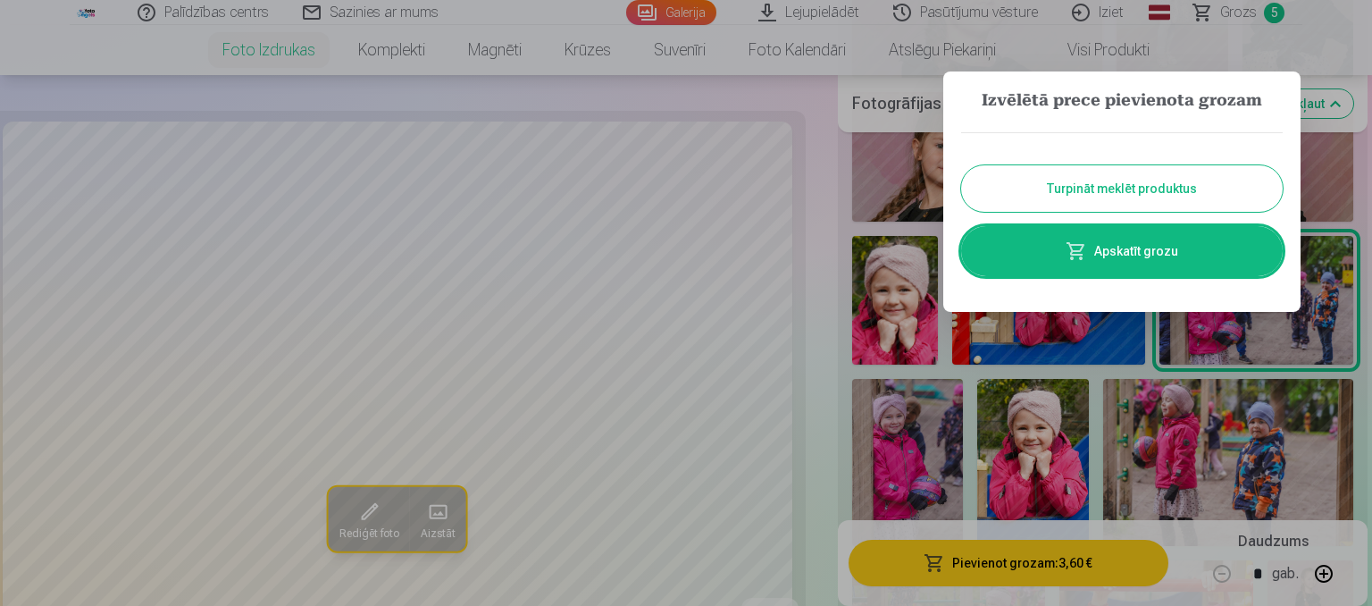
click at [1148, 181] on button "Turpināt meklēt produktus" at bounding box center [1122, 188] width 322 height 46
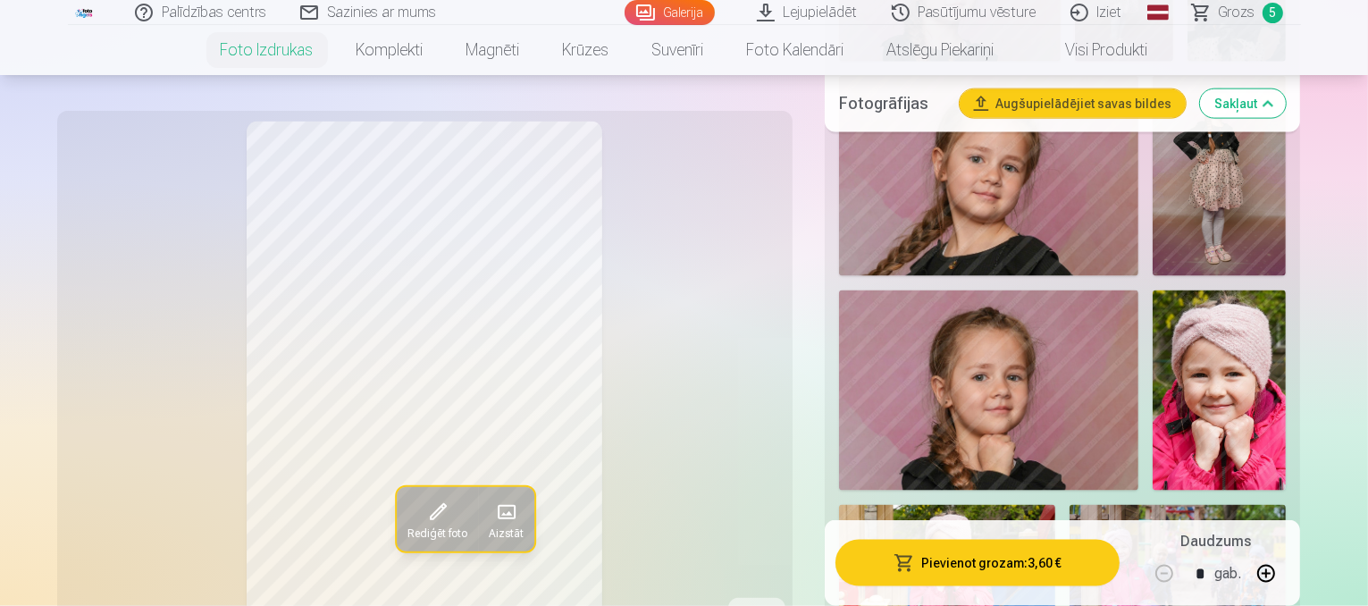
scroll to position [2500, 0]
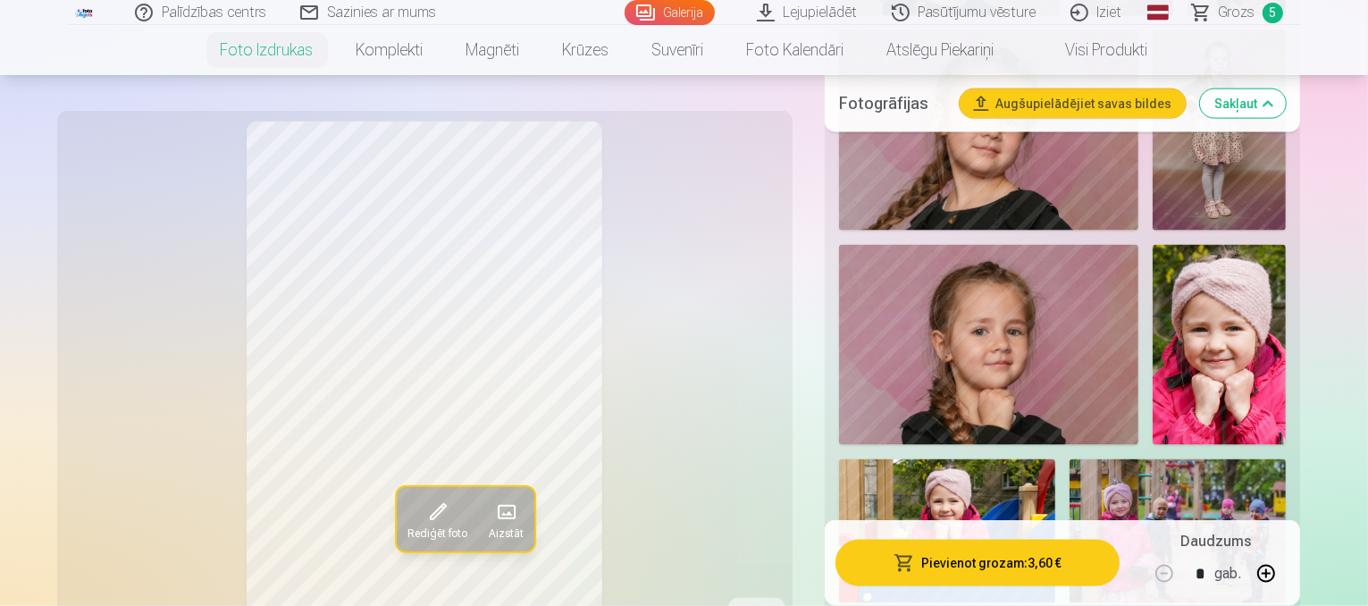
click at [1239, 13] on span "Grozs" at bounding box center [1237, 12] width 37 height 21
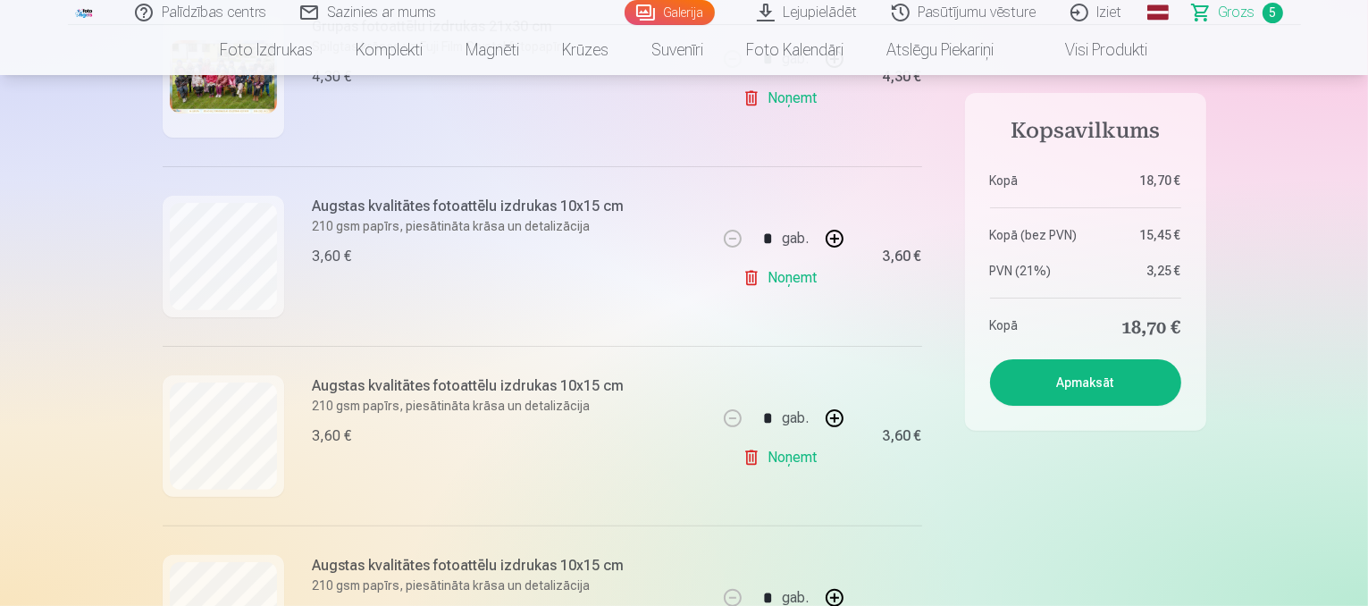
scroll to position [372, 0]
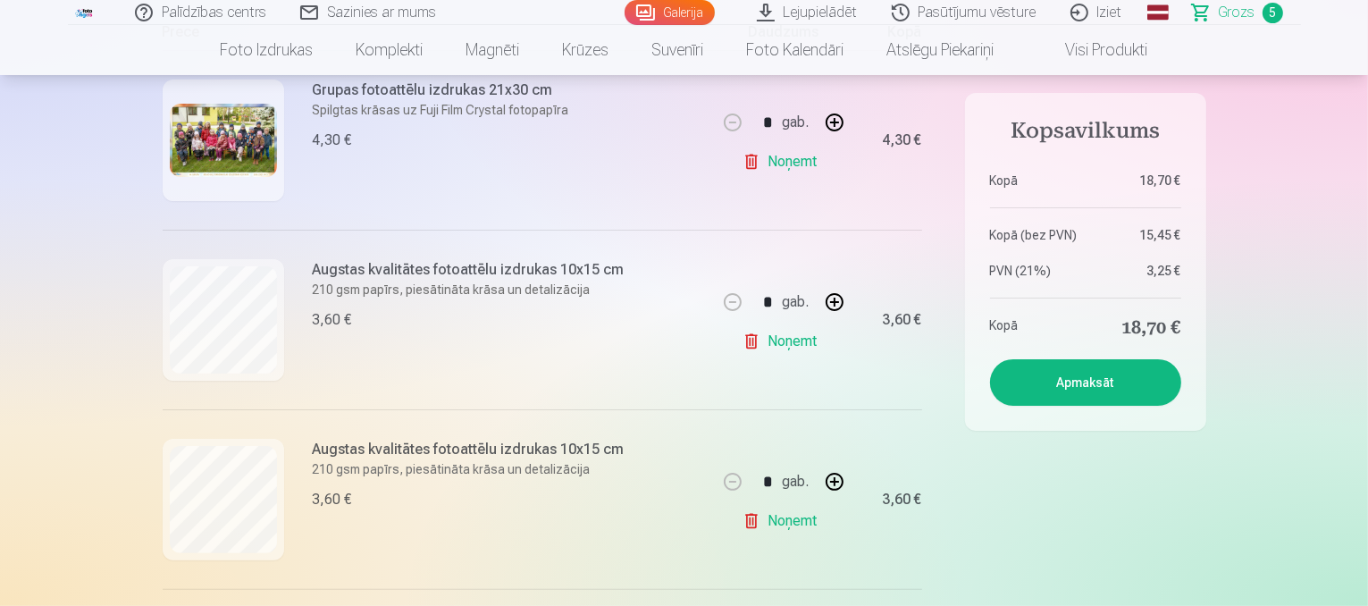
click at [1062, 376] on button "Apmaksāt" at bounding box center [1085, 382] width 191 height 46
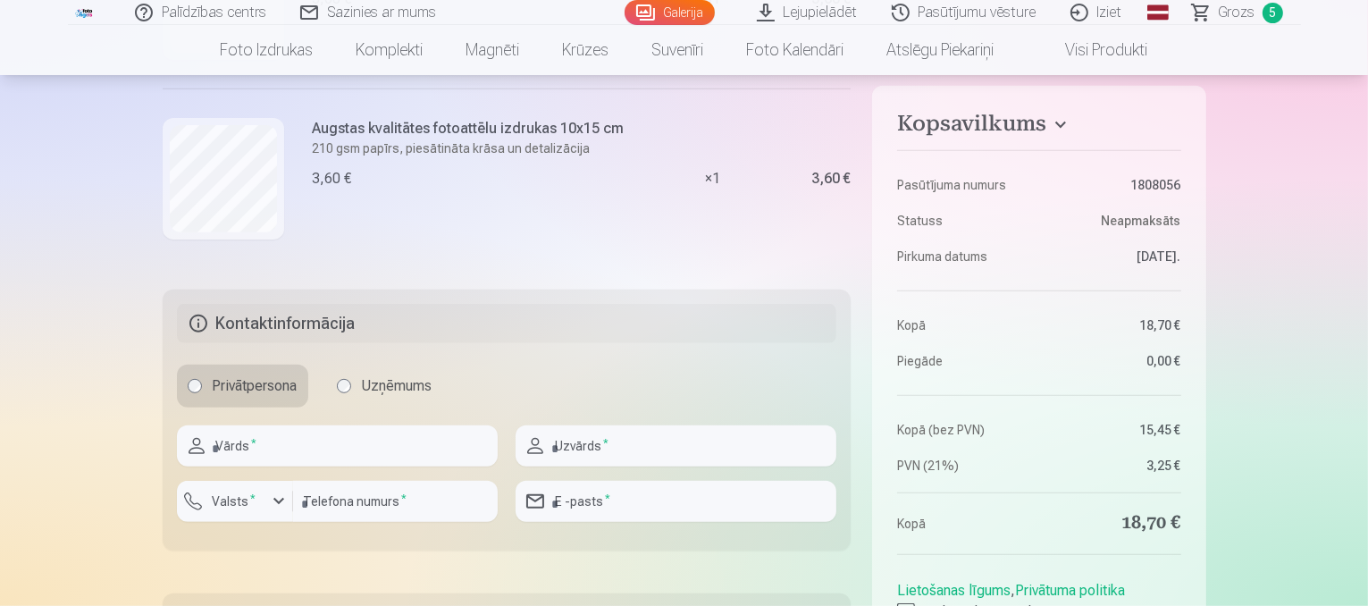
scroll to position [1031, 0]
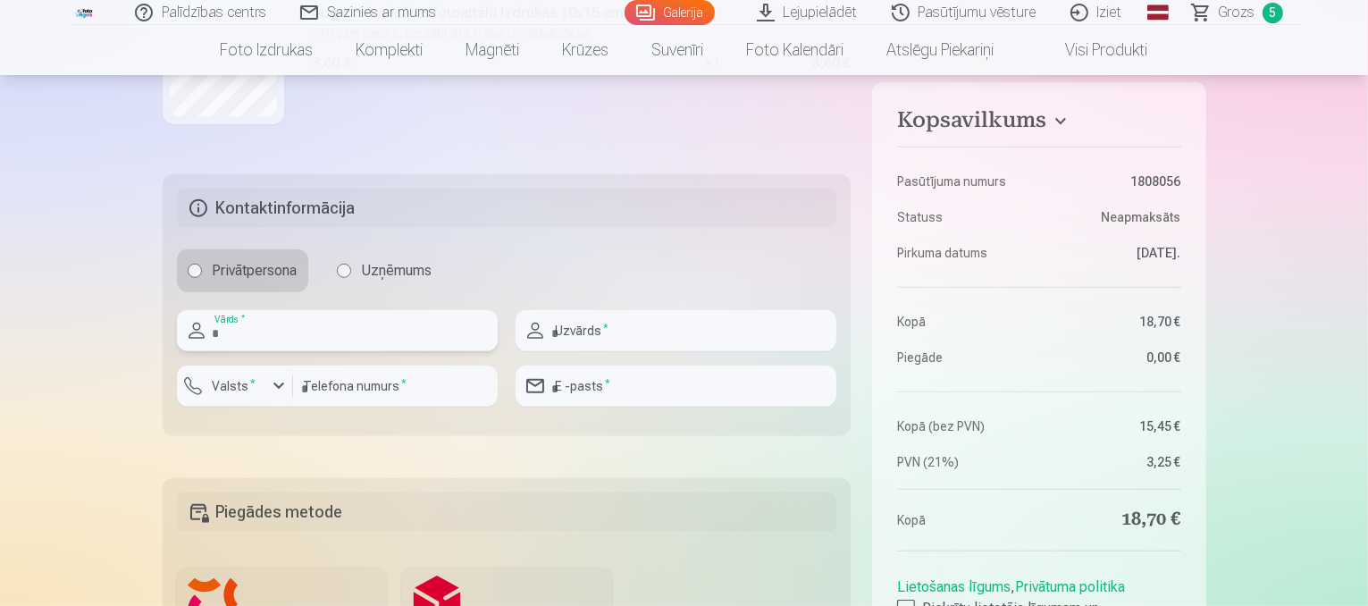
click at [409, 313] on input "text" at bounding box center [337, 330] width 321 height 41
type input "*"
type input "*****"
type input "*******"
click at [264, 388] on div "button" at bounding box center [240, 389] width 54 height 18
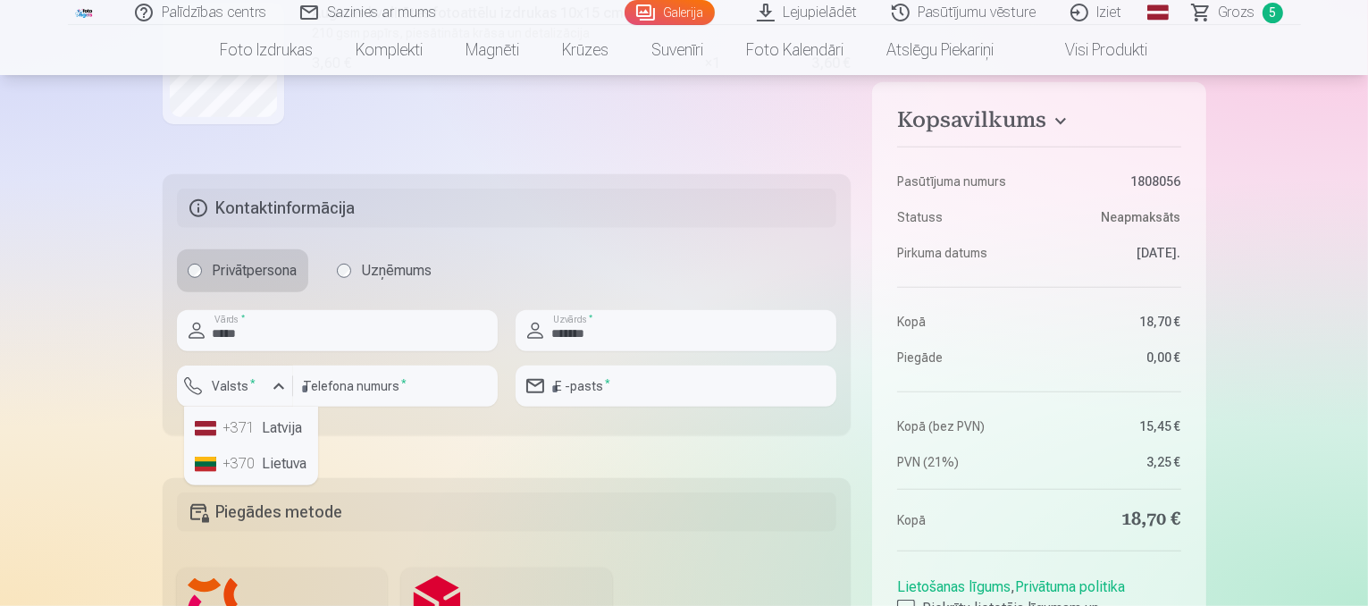
click at [272, 423] on li "+371 Latvija" at bounding box center [251, 428] width 127 height 36
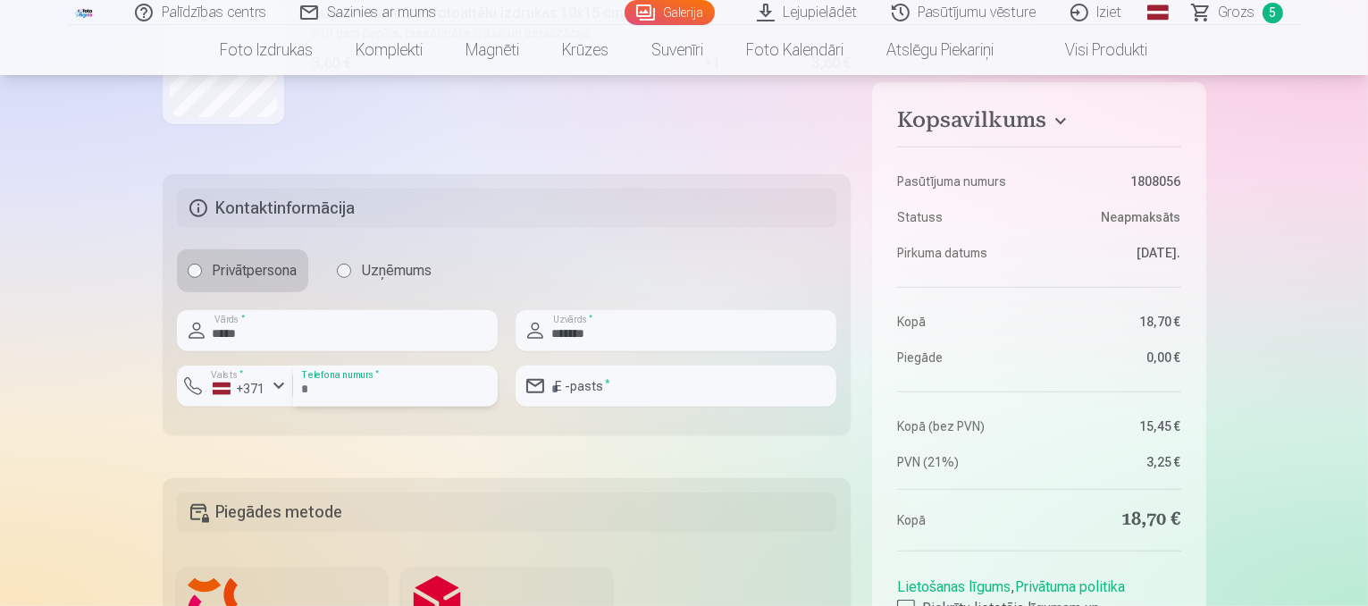
click at [340, 391] on input "number" at bounding box center [395, 385] width 205 height 41
type input "********"
click at [600, 383] on input "email" at bounding box center [676, 385] width 321 height 41
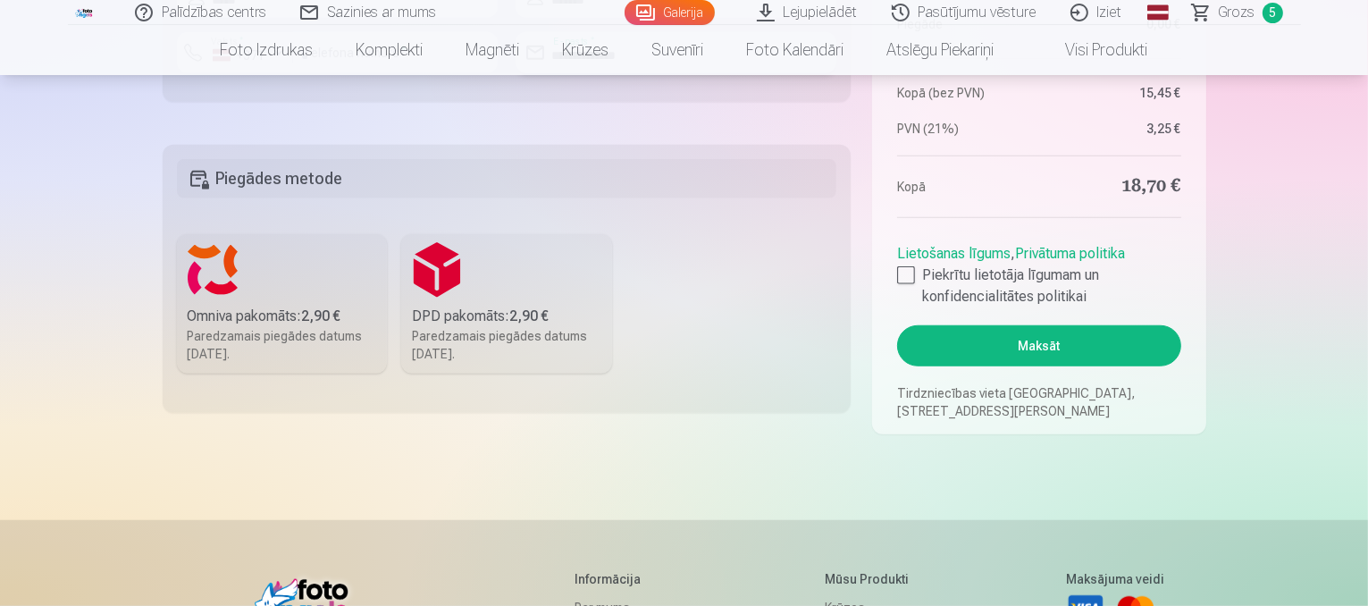
scroll to position [1372, 0]
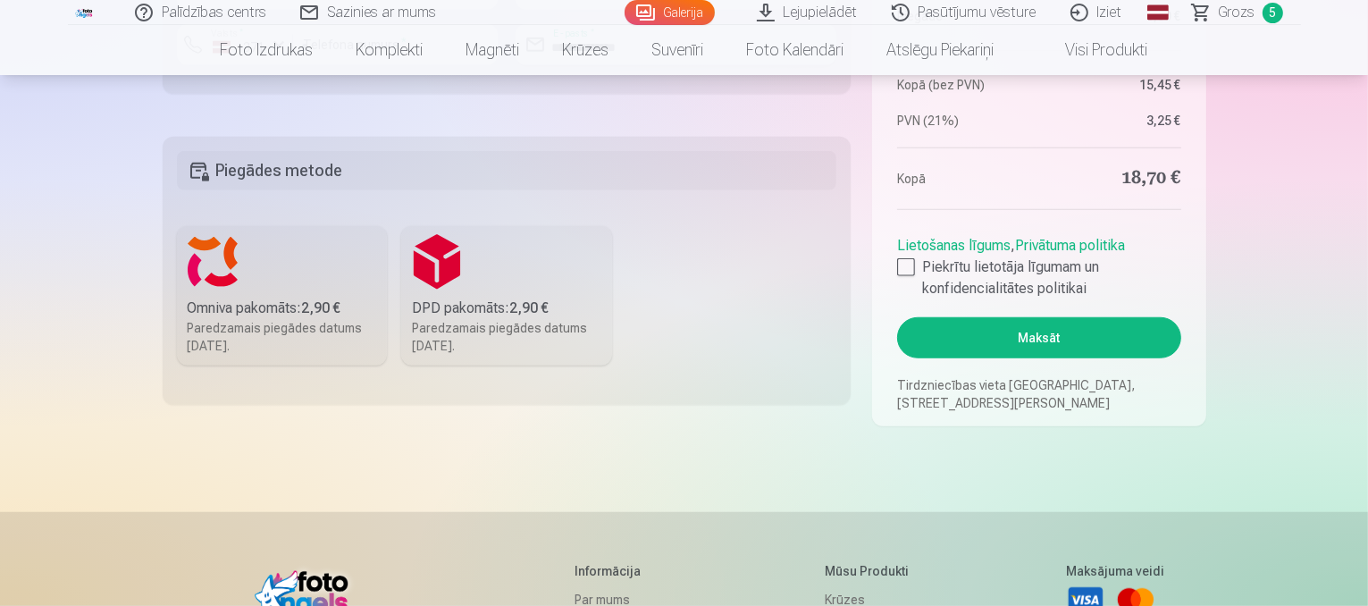
type input "**********"
click at [265, 264] on label "Omniva pakomāts : 2,90 € Paredzamais piegādes datums 30.08.2025." at bounding box center [282, 295] width 211 height 139
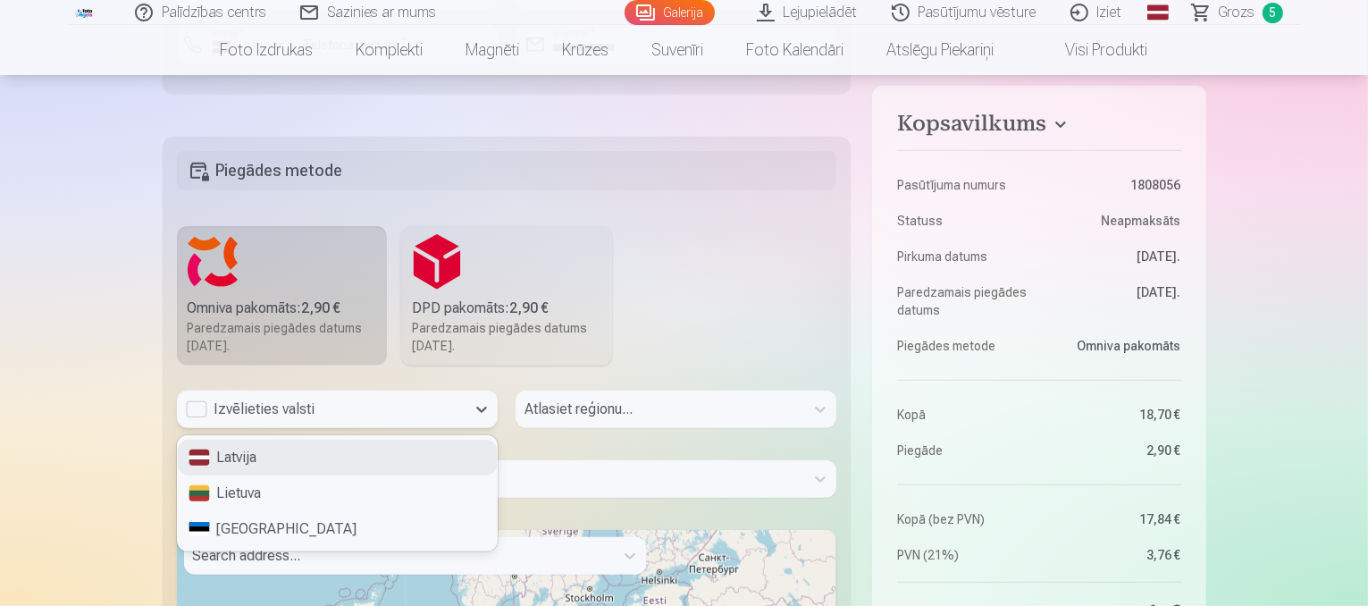
click at [290, 417] on div "Izvēlieties valsti" at bounding box center [321, 409] width 271 height 21
click at [284, 463] on div "Latvija" at bounding box center [337, 458] width 319 height 36
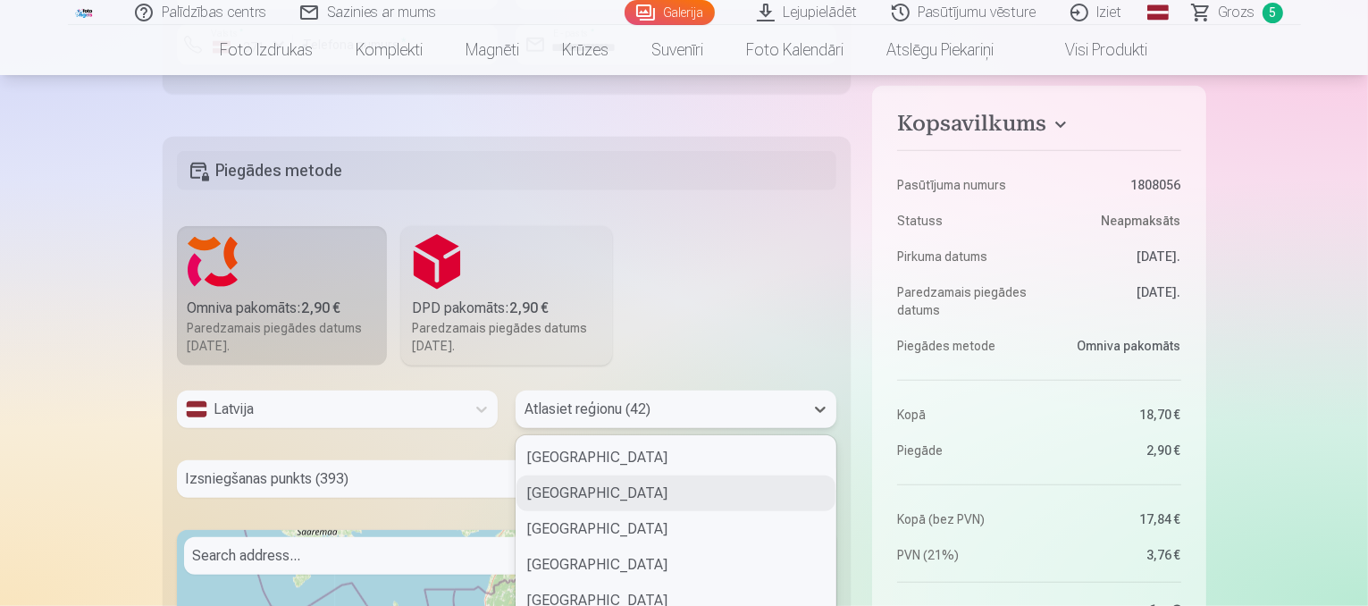
scroll to position [1477, 0]
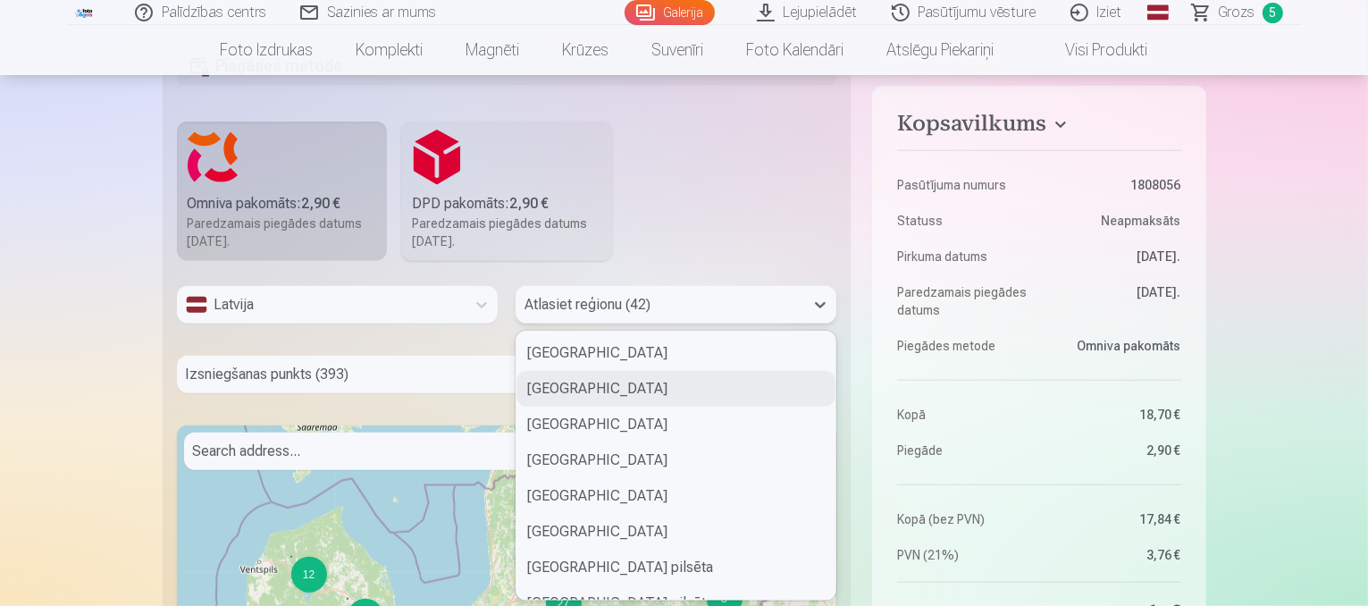
click at [595, 323] on div "42 results available. Use Up and Down to choose options, press Enter to select …" at bounding box center [676, 305] width 321 height 38
type input "*"
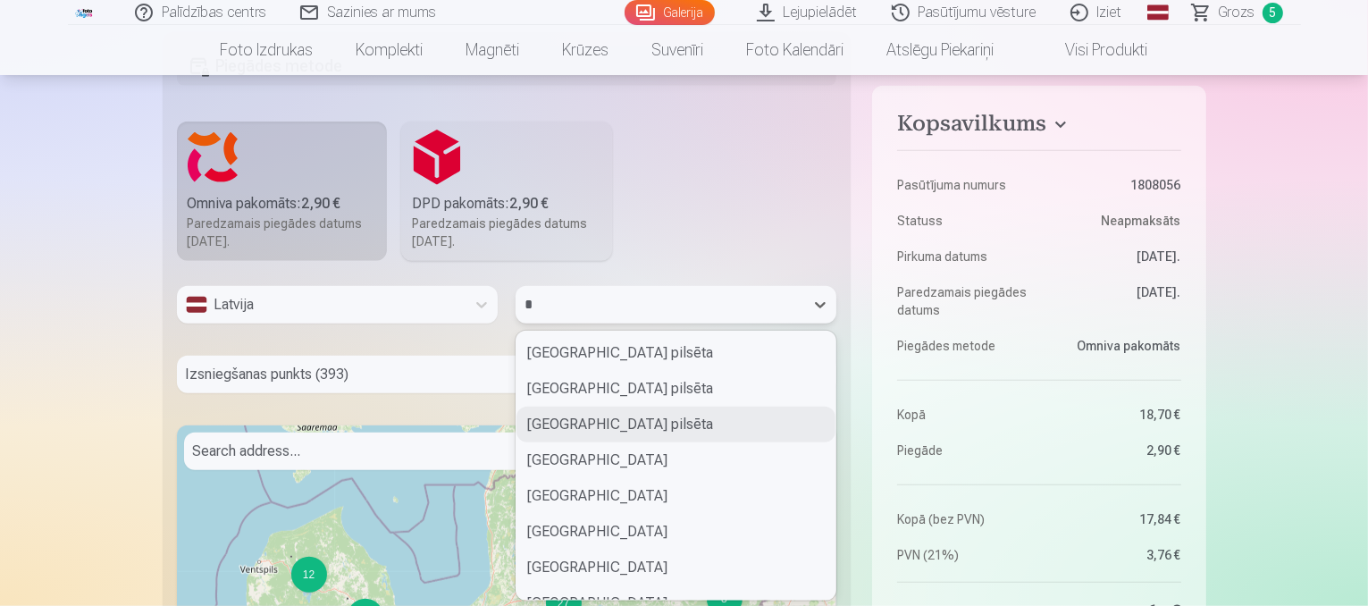
click at [593, 415] on div "Rīgas pilsēta" at bounding box center [675, 425] width 319 height 36
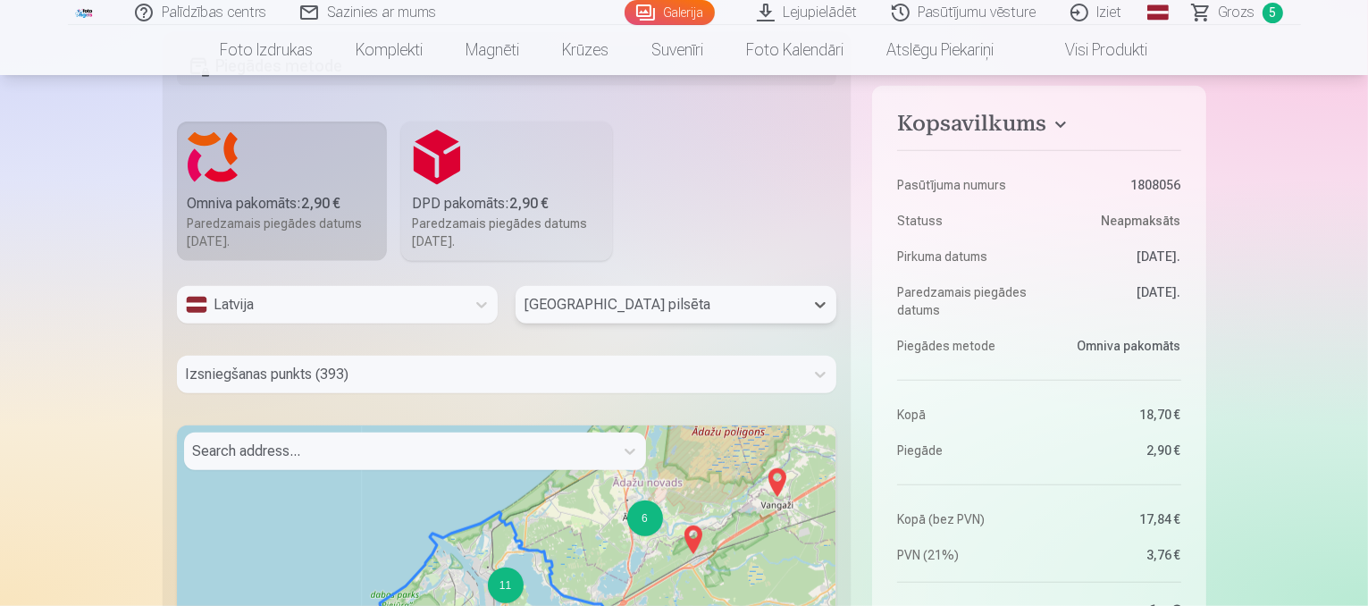
scroll to position [1548, 0]
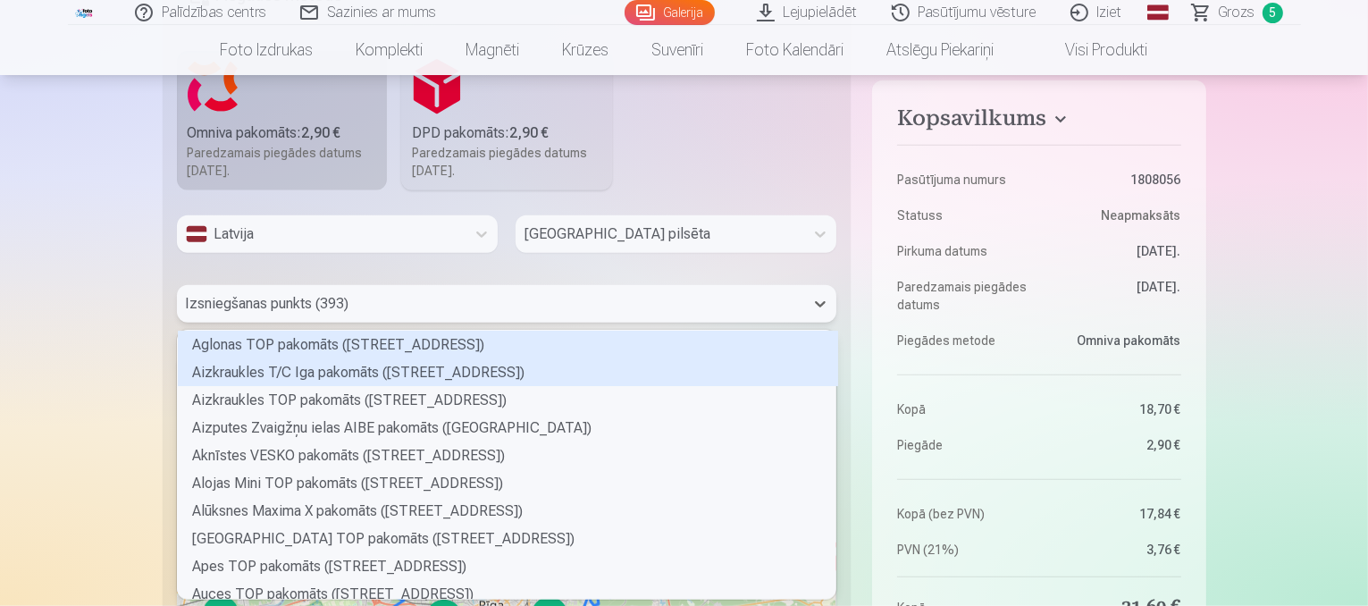
click at [520, 323] on div "393 results available. Use Up and Down to choose options, press Enter to select…" at bounding box center [507, 304] width 660 height 38
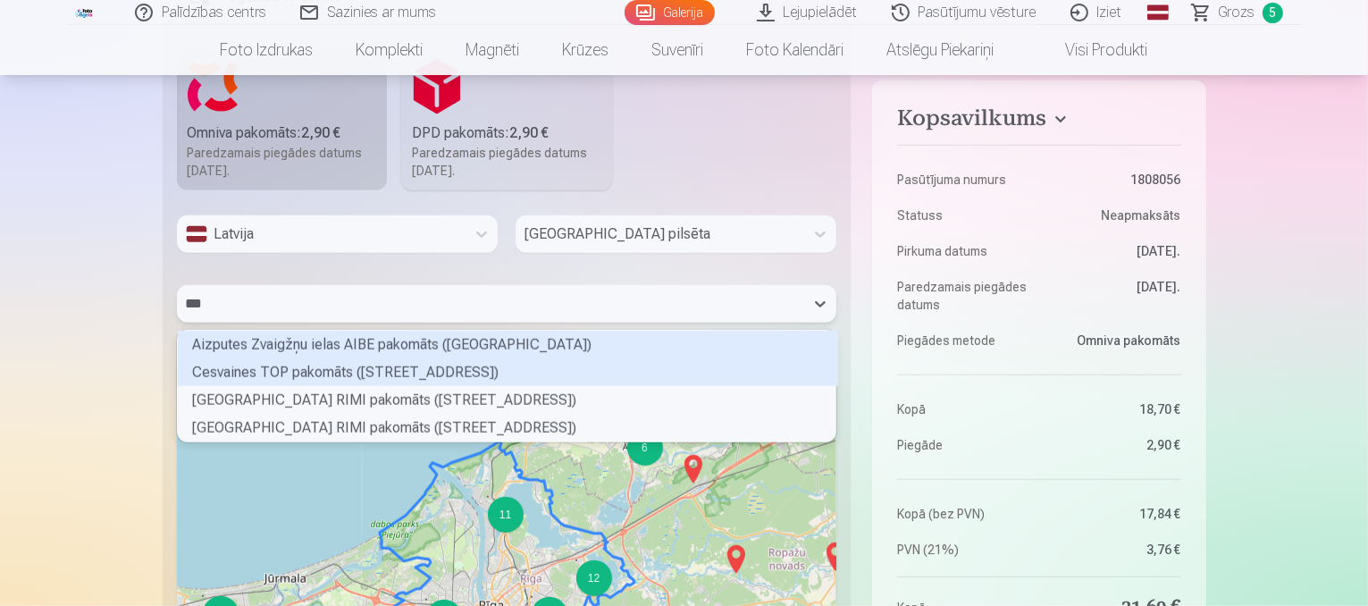
type input "****"
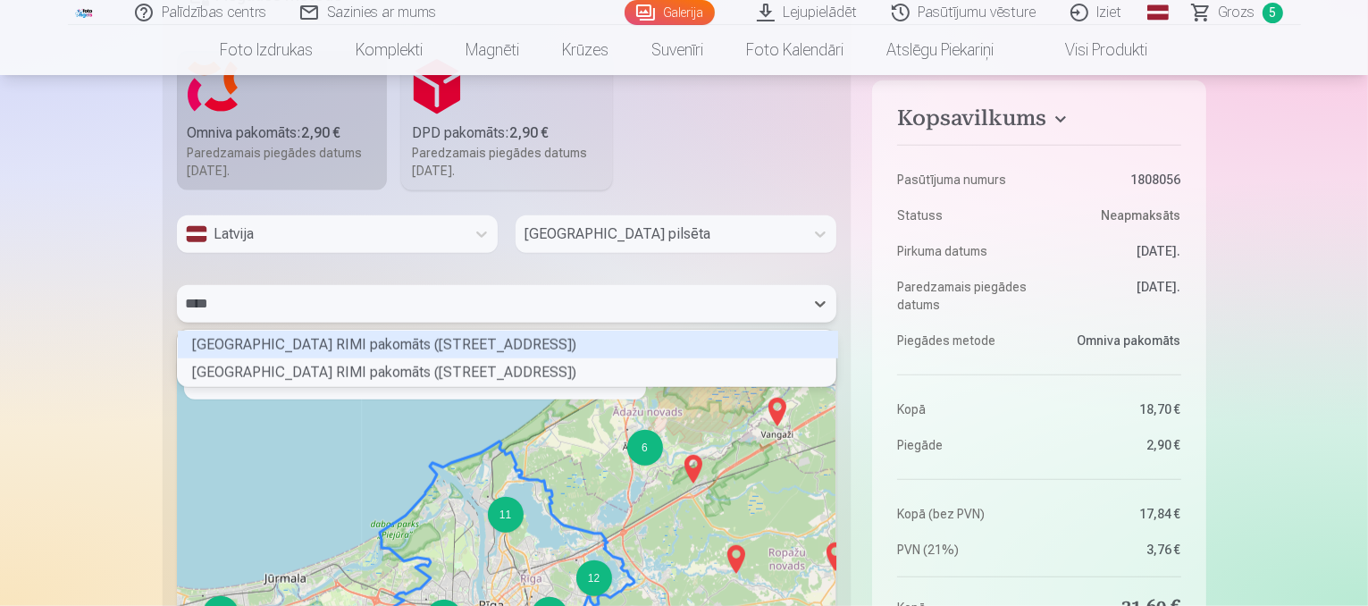
click at [376, 340] on div "Rīgas Vaidavas ielas RIMI pakomāts (Vaidavas iela 9B)" at bounding box center [508, 345] width 660 height 28
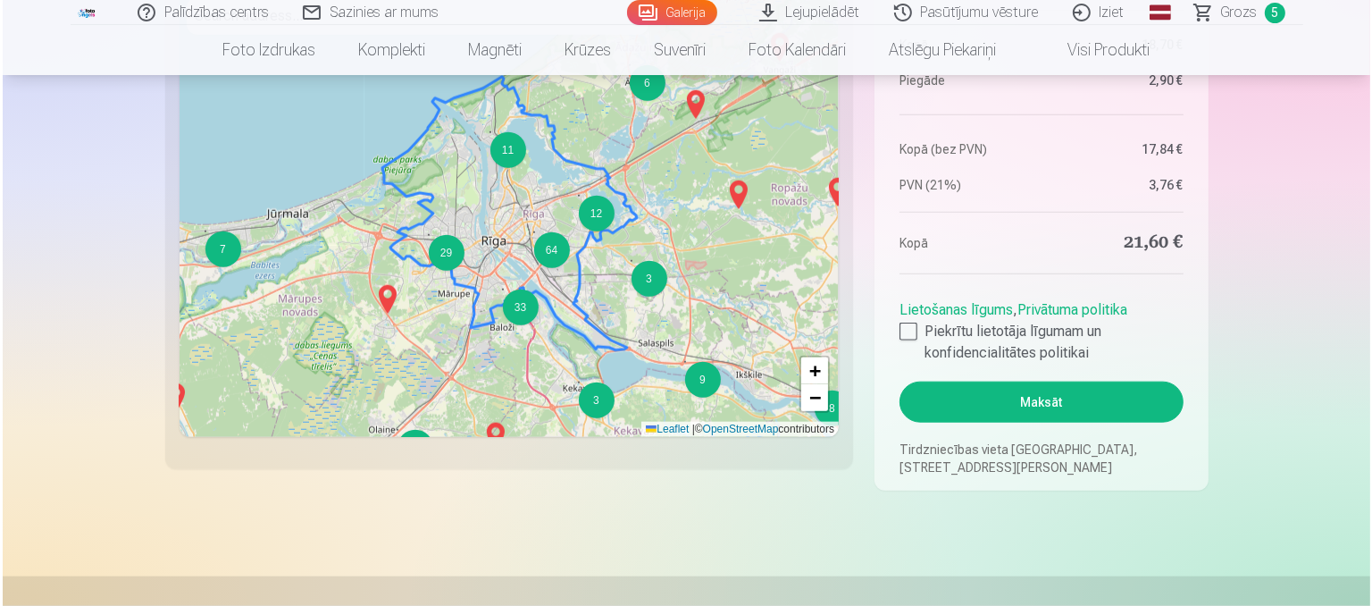
scroll to position [1923, 0]
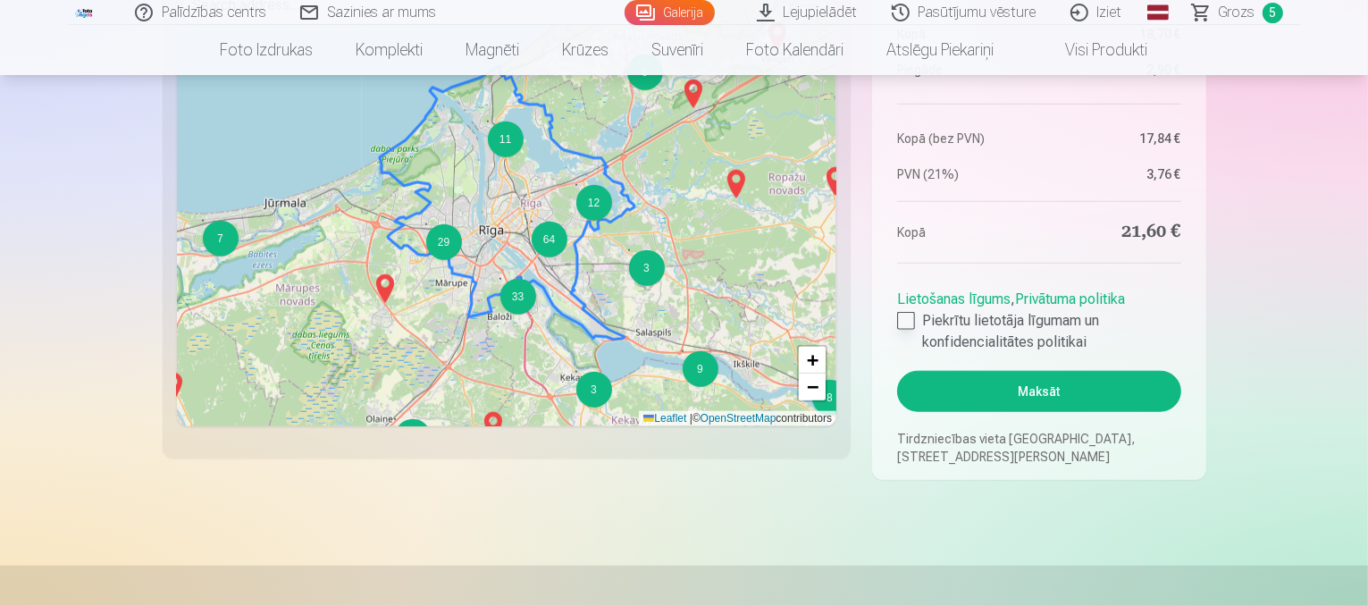
click at [908, 321] on div at bounding box center [906, 321] width 18 height 18
click at [984, 390] on button "Maksāt" at bounding box center [1038, 391] width 283 height 41
